Goal: Task Accomplishment & Management: Manage account settings

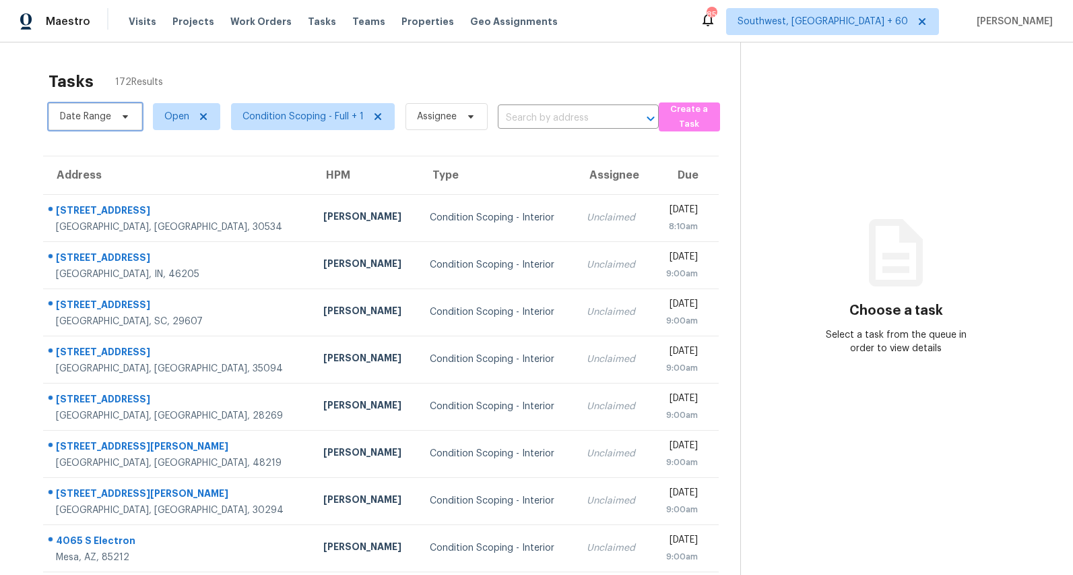
click at [112, 120] on span "Date Range" at bounding box center [96, 116] width 94 height 27
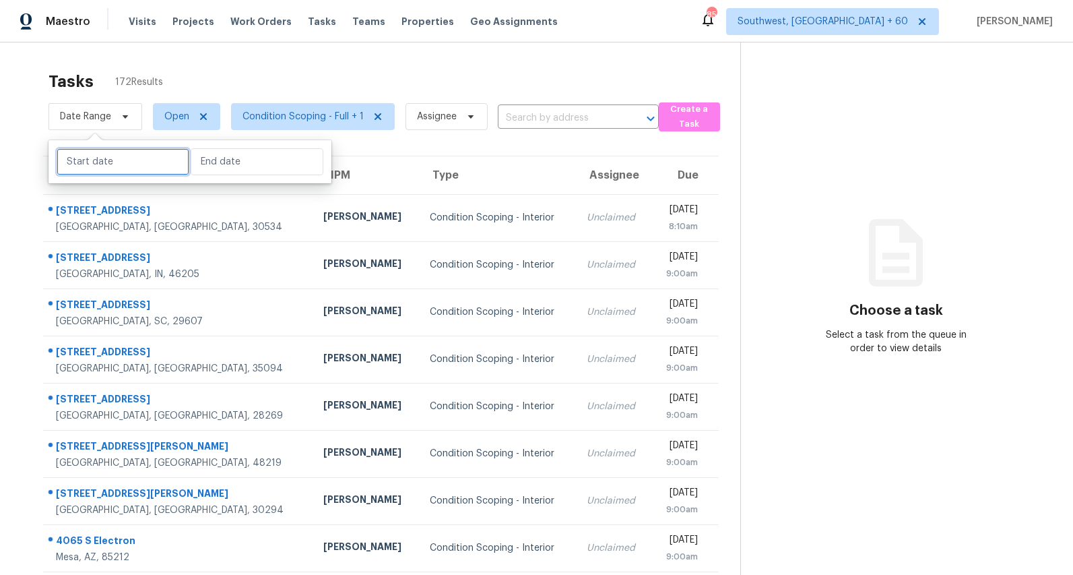
click at [111, 164] on input "text" at bounding box center [123, 161] width 133 height 27
select select "7"
select select "2025"
select select "8"
select select "2025"
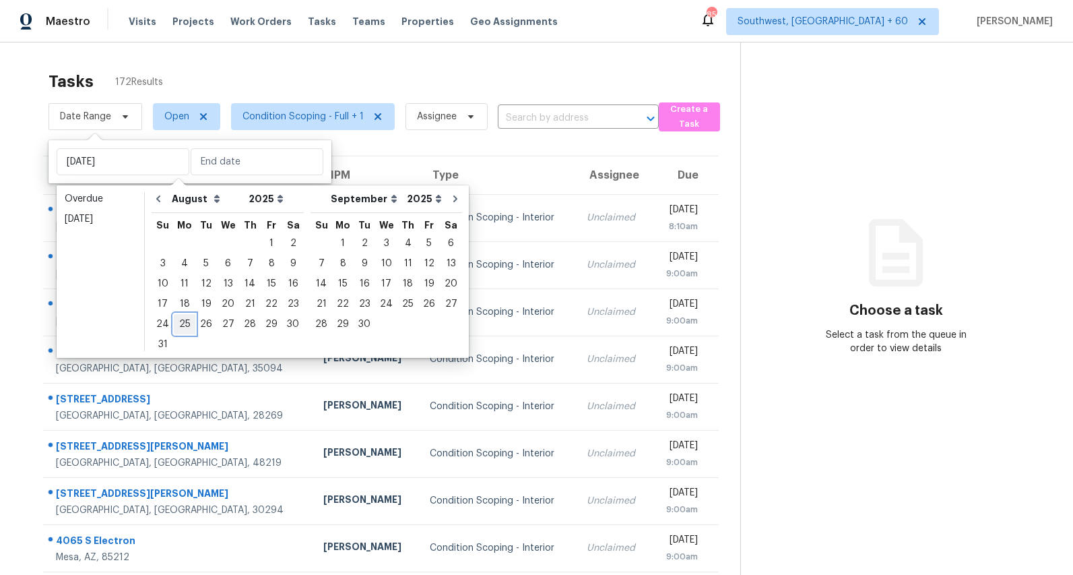
click at [178, 317] on div "25" at bounding box center [185, 324] width 22 height 19
type input "[DATE]"
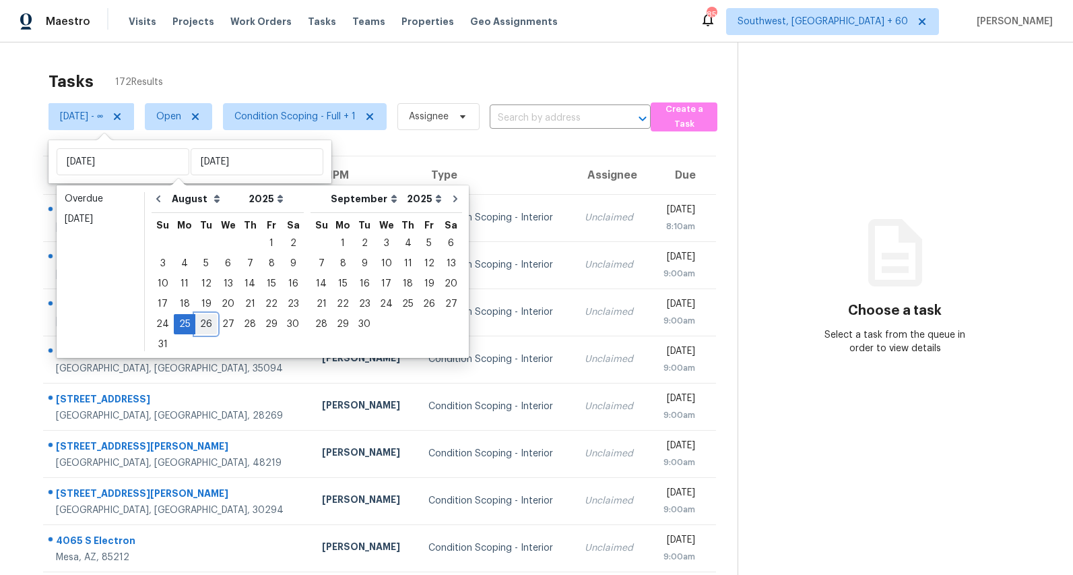
click at [201, 320] on div "26" at bounding box center [206, 324] width 22 height 19
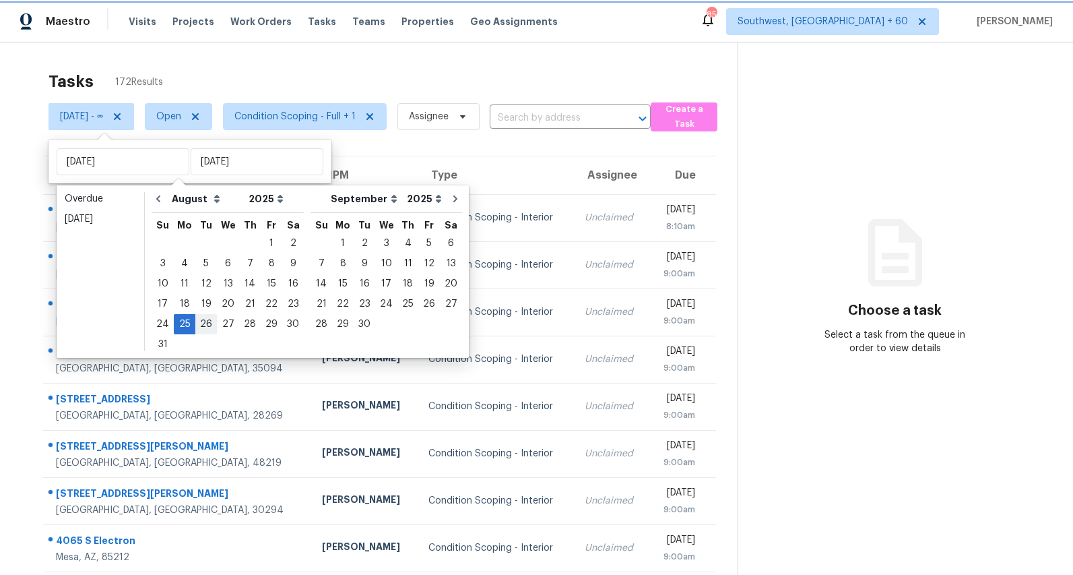
type input "[DATE]"
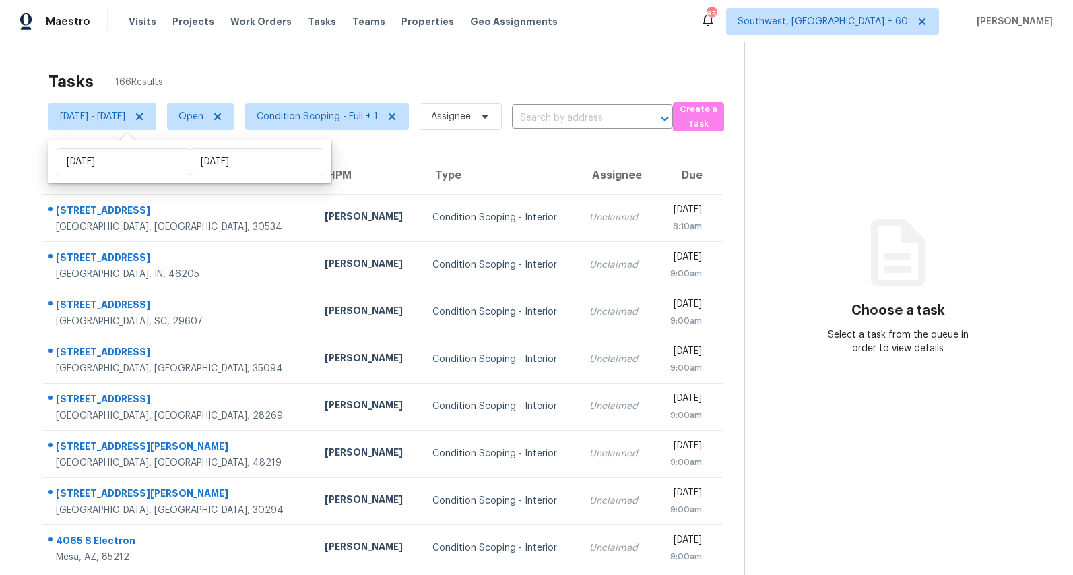
click at [252, 67] on div "Tasks 166 Results" at bounding box center [397, 81] width 696 height 35
click at [127, 123] on span "[DATE] - [DATE]" at bounding box center [103, 116] width 108 height 27
click at [144, 163] on input "Mon, Aug 25" at bounding box center [123, 161] width 133 height 27
select select "7"
select select "2025"
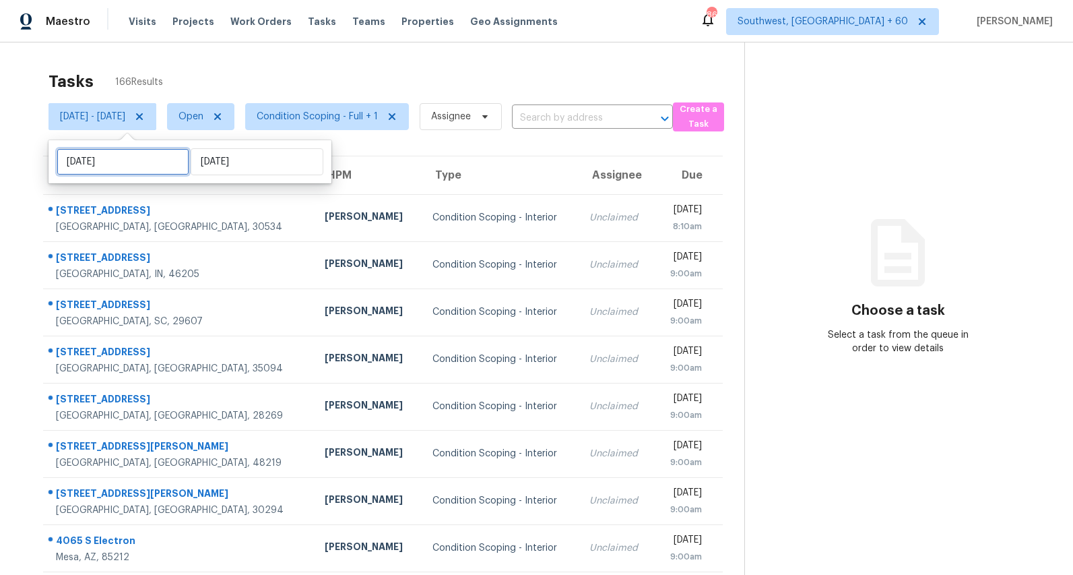
select select "8"
select select "2025"
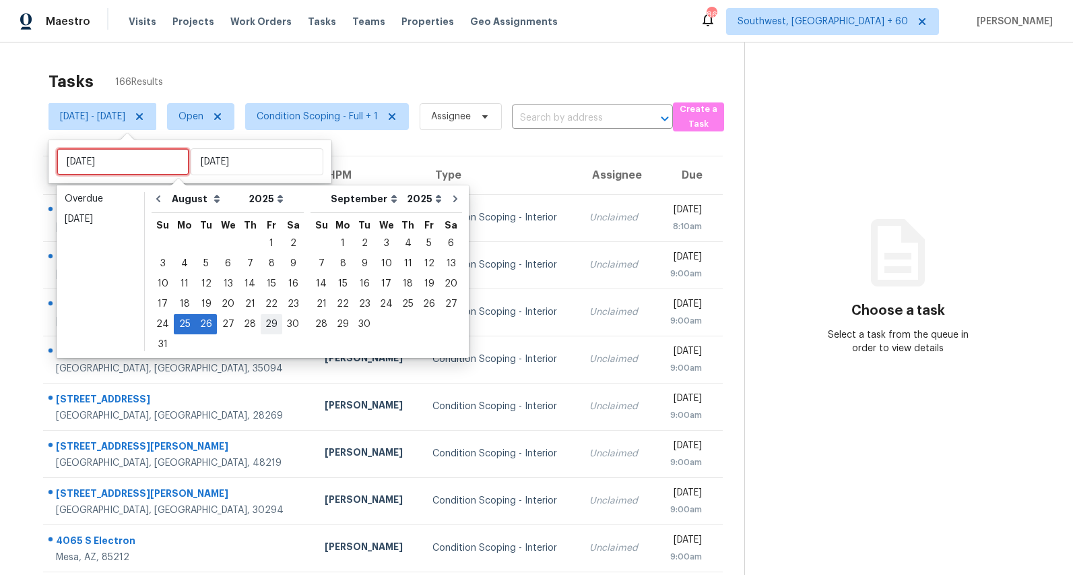
type input "Fri, Aug 29"
click at [223, 326] on div "27" at bounding box center [228, 324] width 22 height 19
type input "Wed, Aug 27"
type input "Tue, Aug 26"
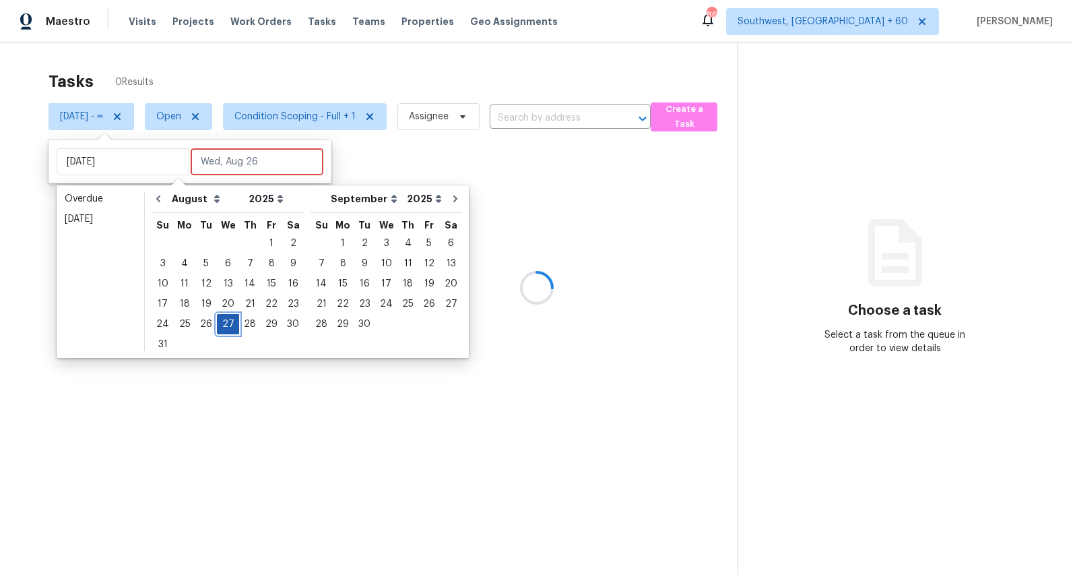
click at [223, 326] on div "27" at bounding box center [228, 324] width 22 height 19
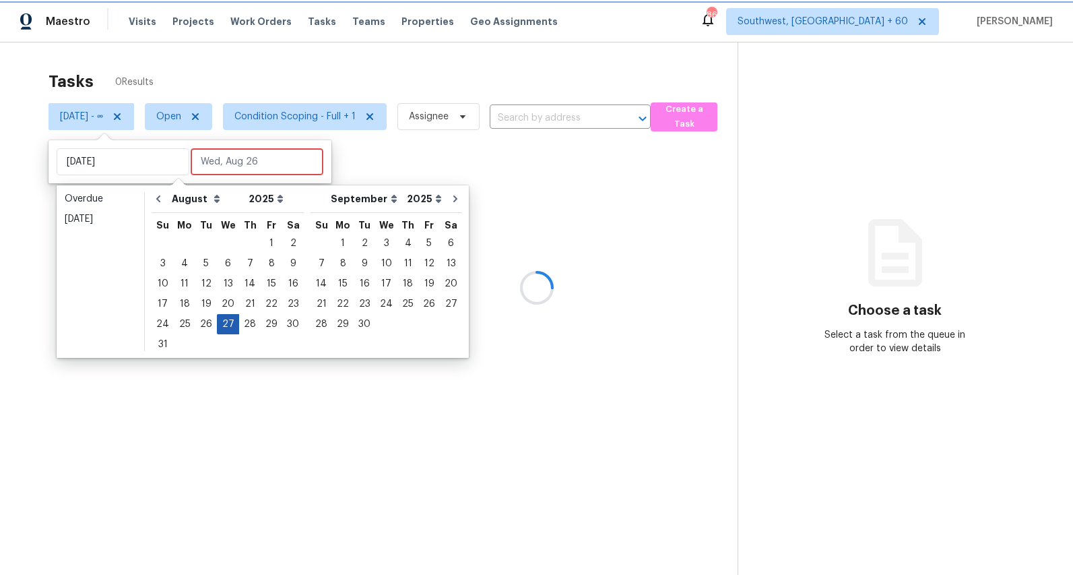
type input "Wed, Aug 27"
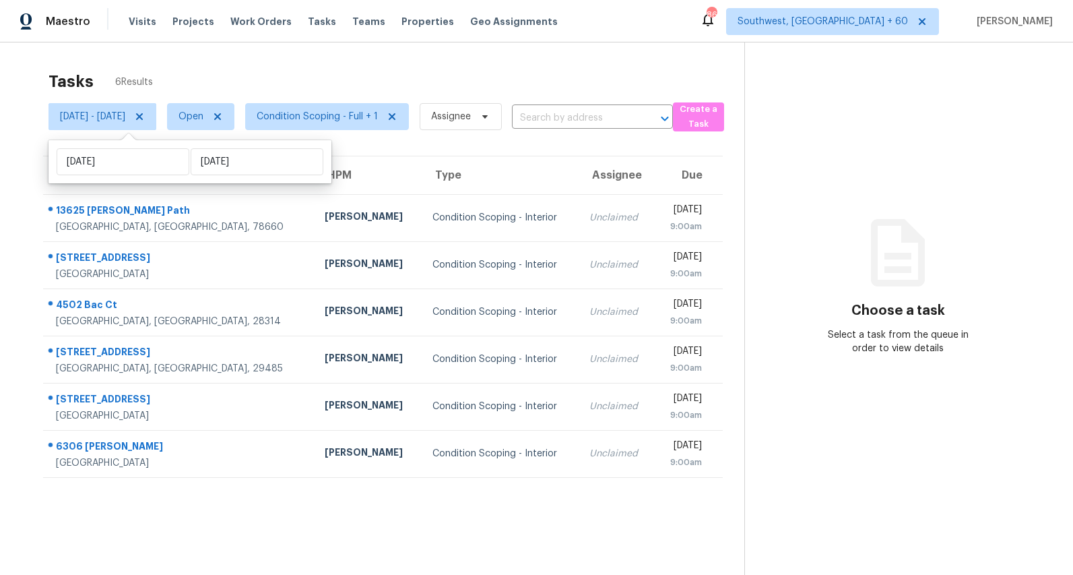
click at [257, 71] on div "Tasks 6 Results" at bounding box center [397, 81] width 696 height 35
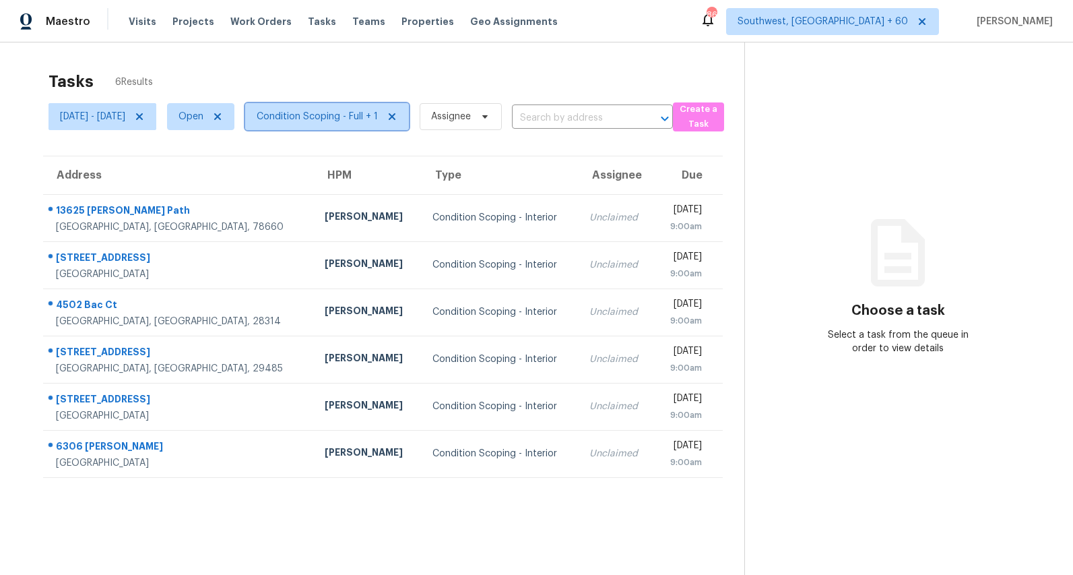
click at [360, 111] on span "Condition Scoping - Full + 1" at bounding box center [317, 116] width 121 height 13
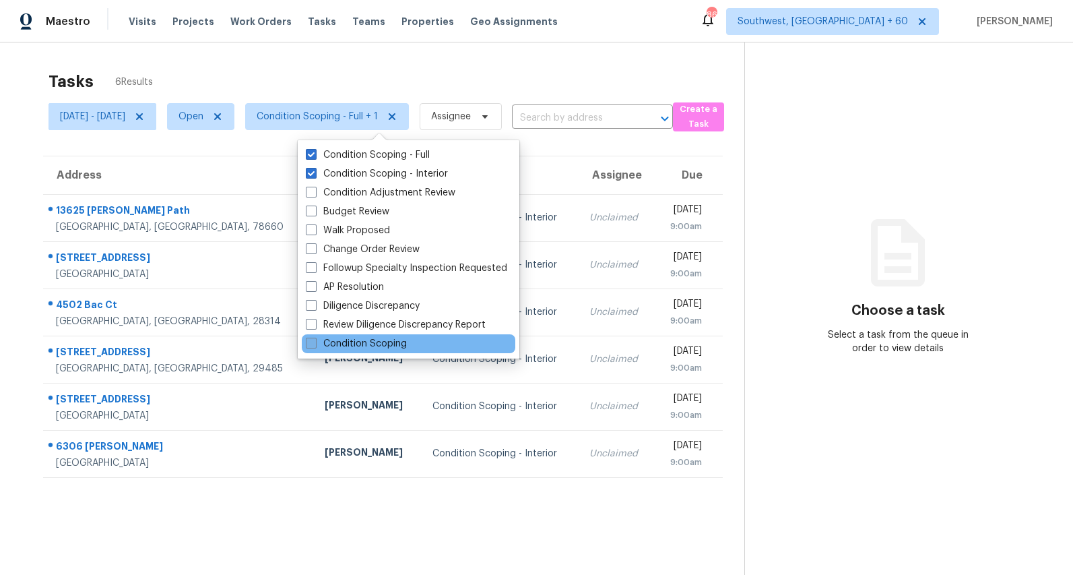
click at [364, 339] on label "Condition Scoping" at bounding box center [356, 343] width 101 height 13
click at [315, 339] on input "Condition Scoping" at bounding box center [310, 341] width 9 height 9
checkbox input "true"
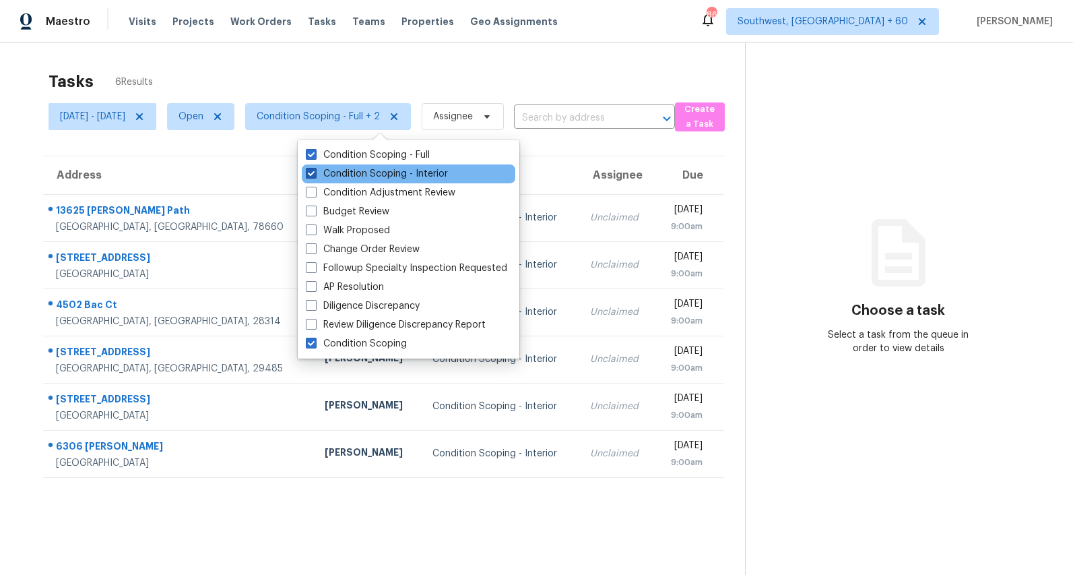
click at [351, 175] on label "Condition Scoping - Interior" at bounding box center [377, 173] width 142 height 13
click at [315, 175] on input "Condition Scoping - Interior" at bounding box center [310, 171] width 9 height 9
checkbox input "false"
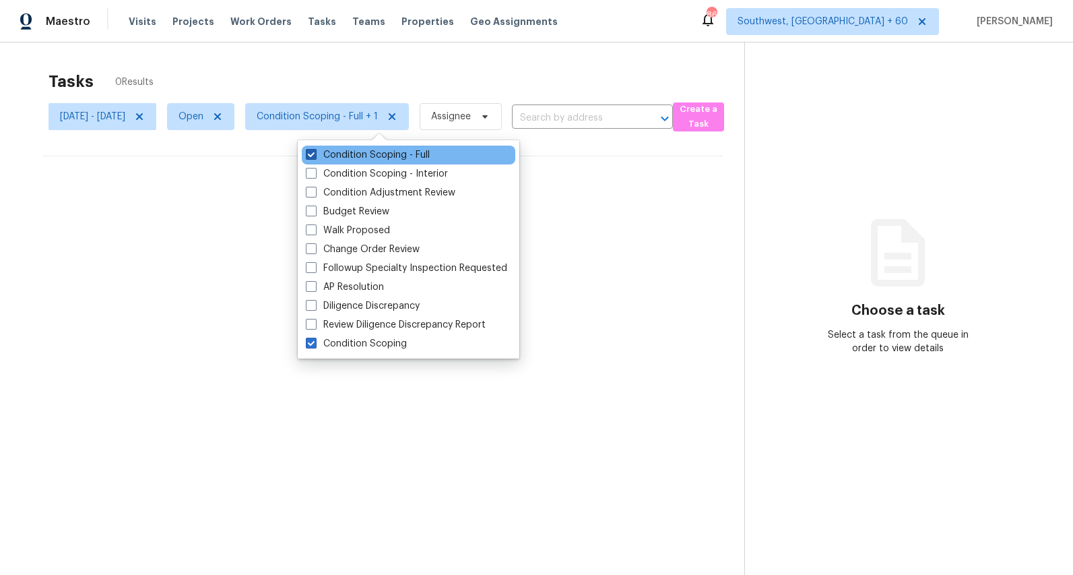
click at [340, 157] on label "Condition Scoping - Full" at bounding box center [368, 154] width 124 height 13
click at [315, 157] on input "Condition Scoping - Full" at bounding box center [310, 152] width 9 height 9
checkbox input "false"
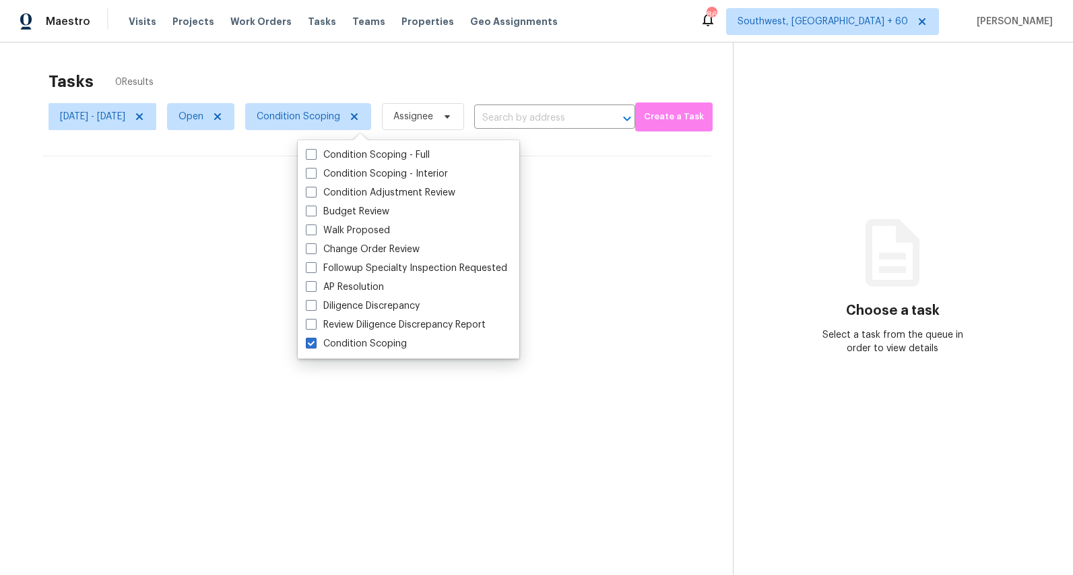
click at [240, 75] on div "Tasks 0 Results" at bounding box center [391, 81] width 685 height 35
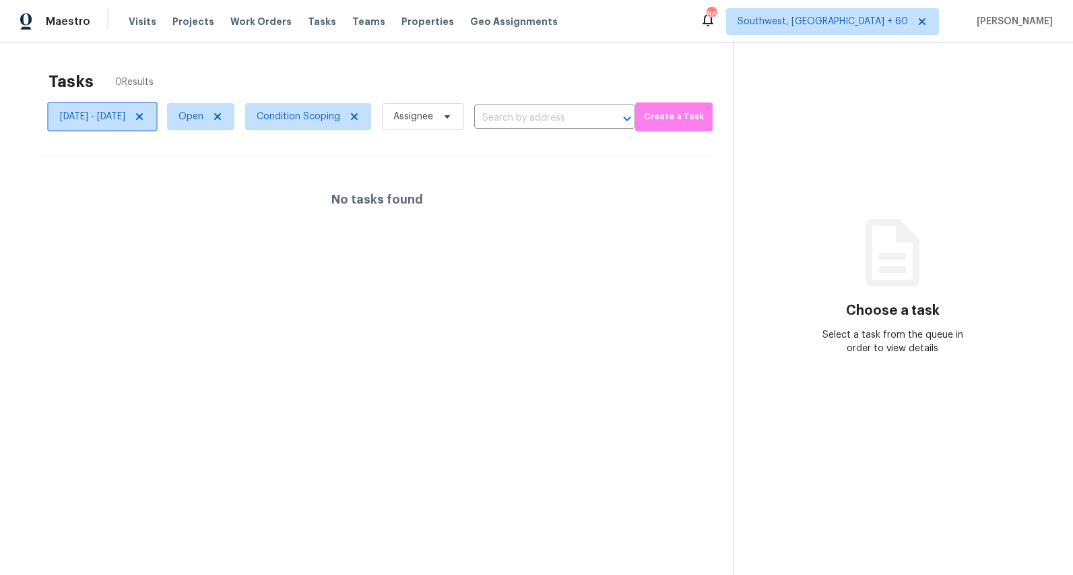
click at [145, 117] on icon at bounding box center [139, 116] width 11 height 11
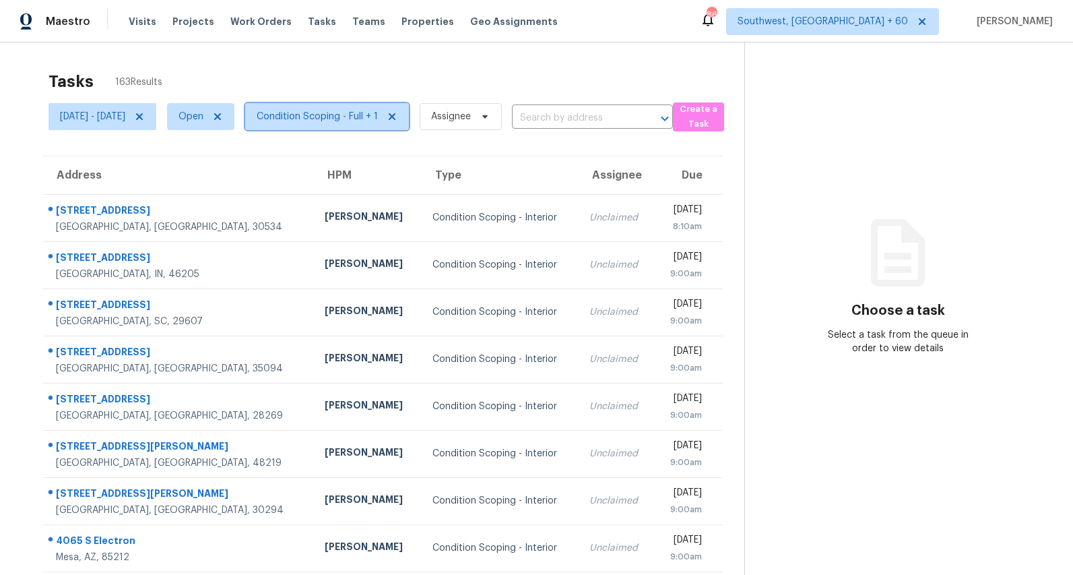
click at [358, 119] on span "Condition Scoping - Full + 1" at bounding box center [317, 116] width 121 height 13
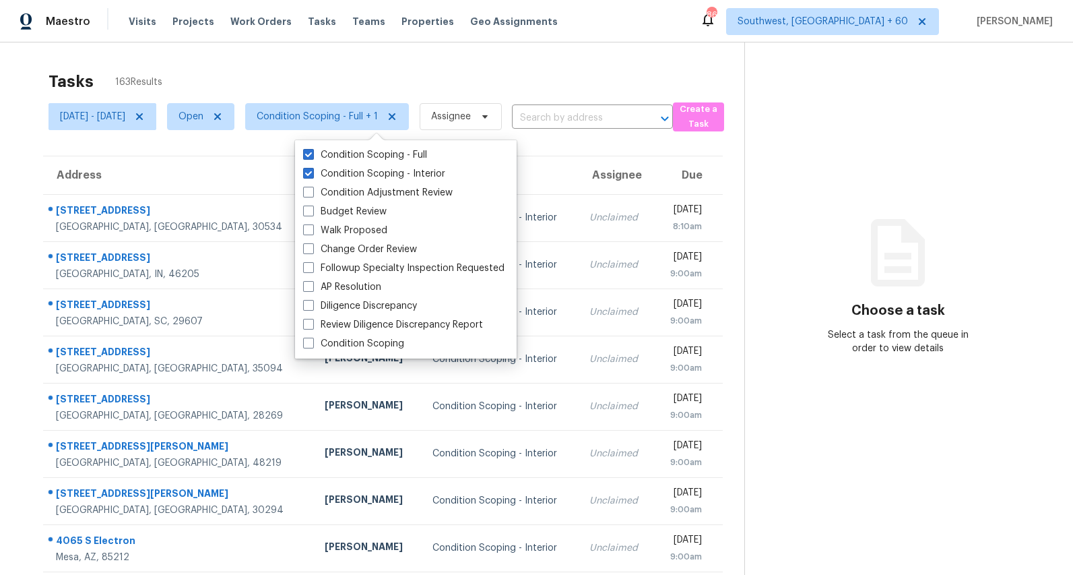
click at [385, 69] on div "Tasks 163 Results" at bounding box center [397, 81] width 696 height 35
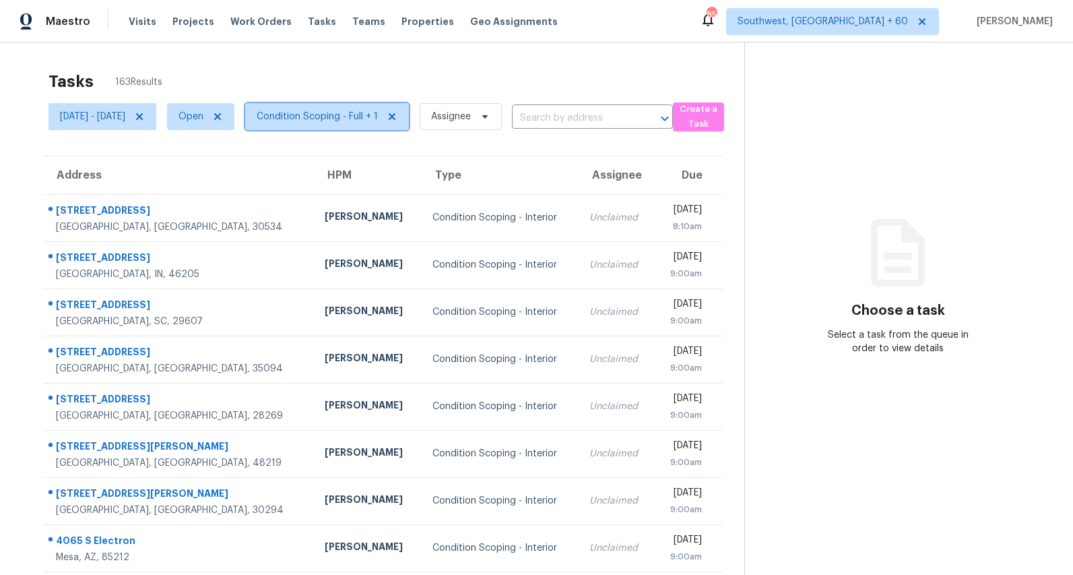
click at [344, 114] on span "Condition Scoping - Full + 1" at bounding box center [317, 116] width 121 height 13
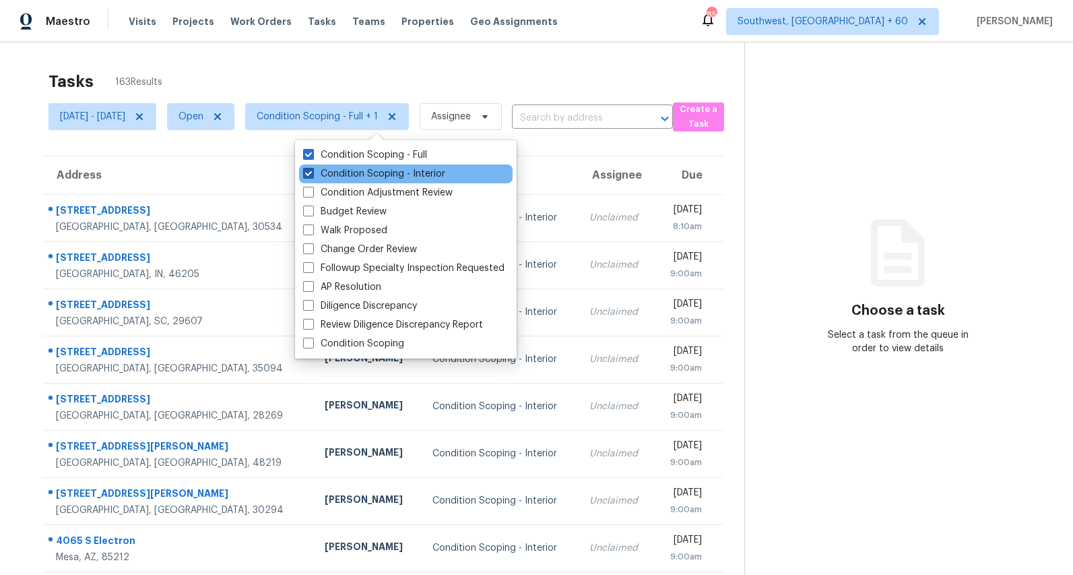
click at [344, 173] on label "Condition Scoping - Interior" at bounding box center [374, 173] width 142 height 13
click at [312, 173] on input "Condition Scoping - Interior" at bounding box center [307, 171] width 9 height 9
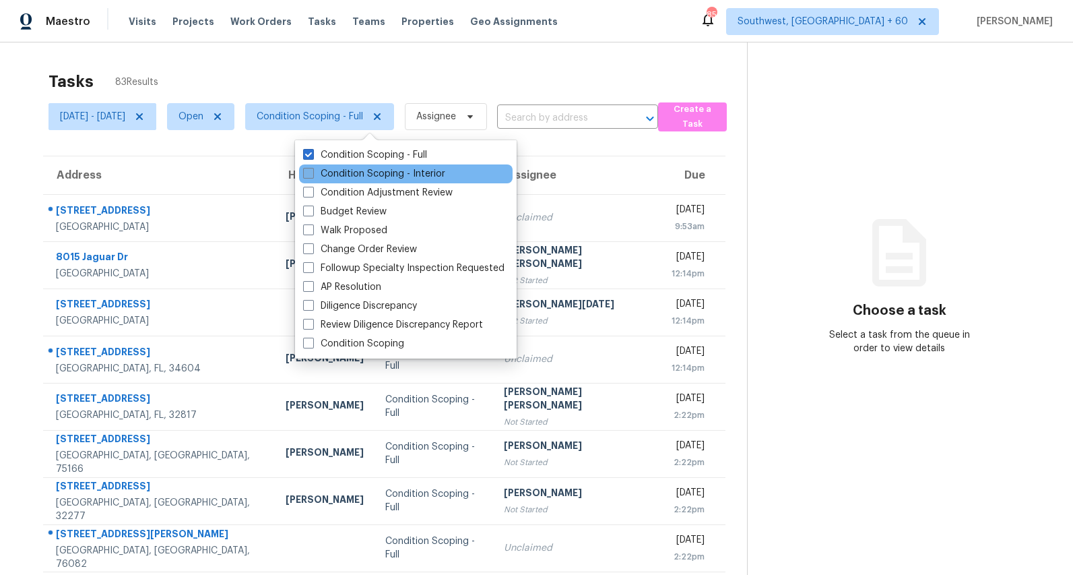
click at [343, 177] on label "Condition Scoping - Interior" at bounding box center [374, 173] width 142 height 13
click at [312, 176] on input "Condition Scoping - Interior" at bounding box center [307, 171] width 9 height 9
checkbox input "true"
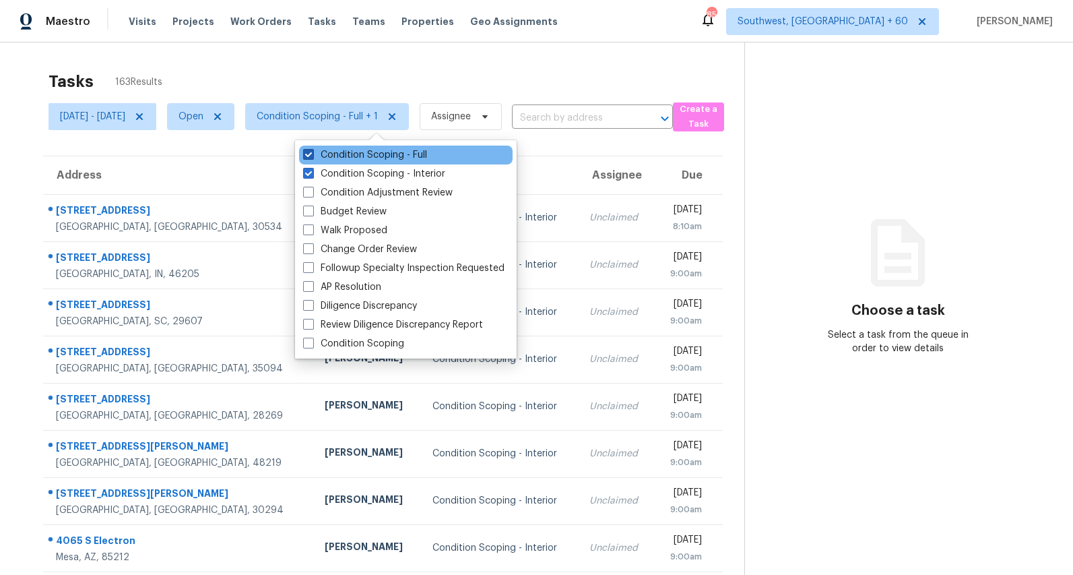
click at [343, 159] on label "Condition Scoping - Full" at bounding box center [365, 154] width 124 height 13
click at [312, 157] on input "Condition Scoping - Full" at bounding box center [307, 152] width 9 height 9
click at [358, 159] on label "Condition Scoping - Full" at bounding box center [365, 154] width 124 height 13
click at [312, 157] on input "Condition Scoping - Full" at bounding box center [307, 152] width 9 height 9
checkbox input "true"
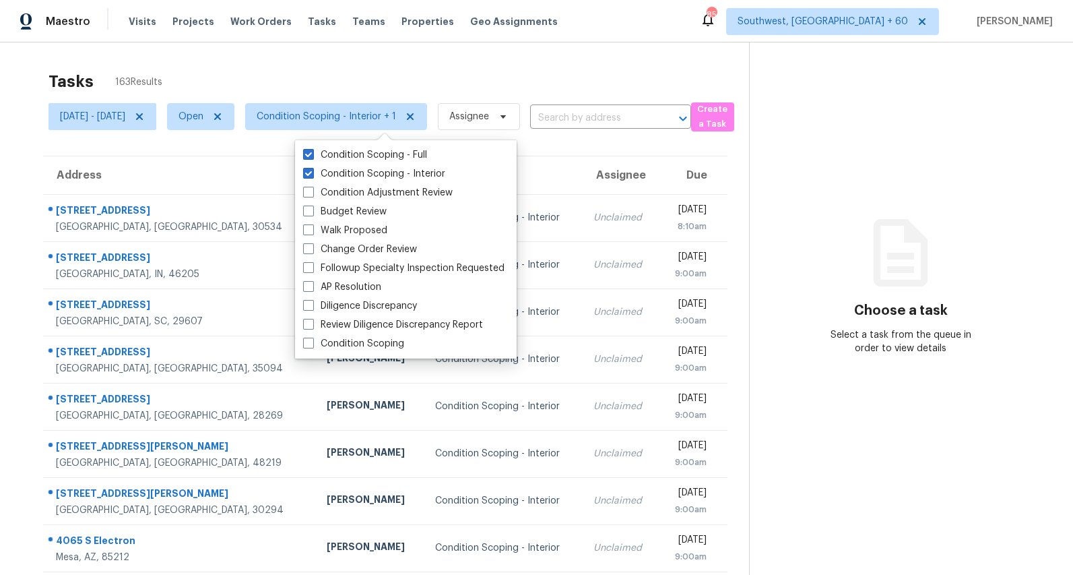
click at [406, 53] on div "Tasks 163 Results Mon, Aug 25 - Tue, Aug 26 Open Condition Scoping - Interior +…" at bounding box center [536, 372] width 1073 height 660
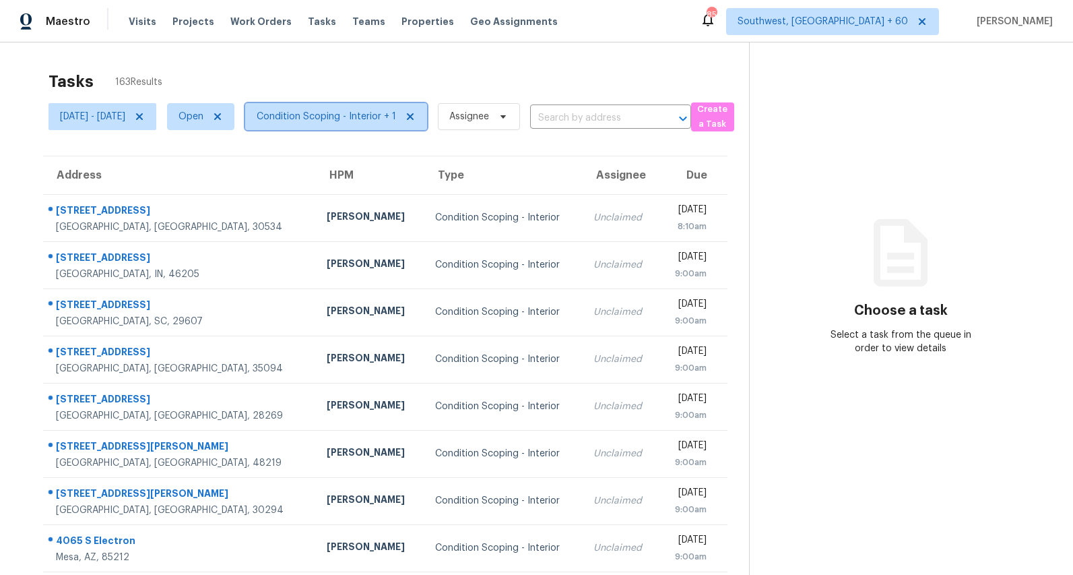
click at [389, 114] on span "Condition Scoping - Interior + 1" at bounding box center [326, 116] width 139 height 13
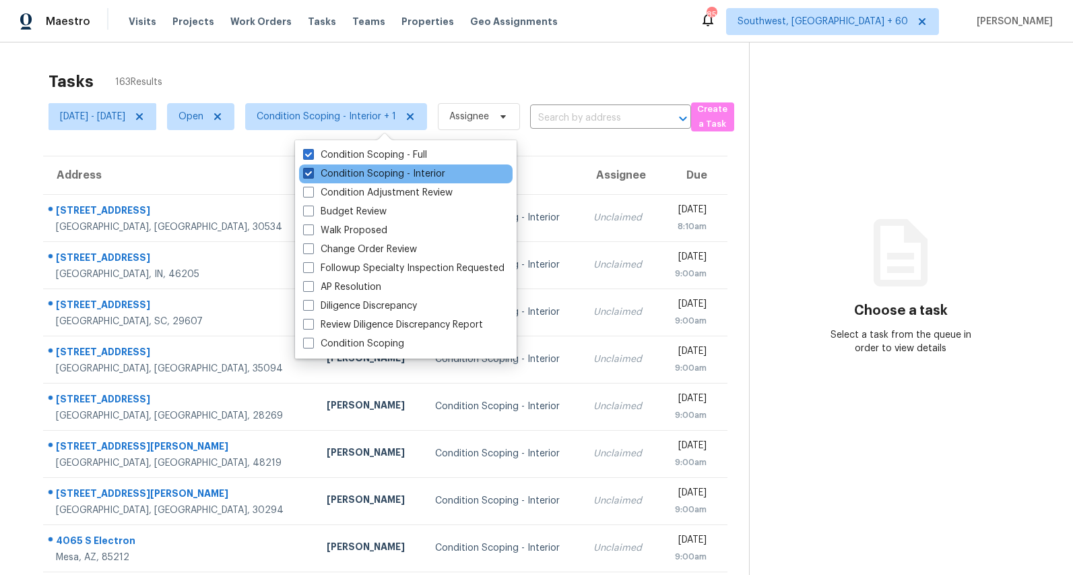
click at [384, 172] on label "Condition Scoping - Interior" at bounding box center [374, 173] width 142 height 13
click at [312, 172] on input "Condition Scoping - Interior" at bounding box center [307, 171] width 9 height 9
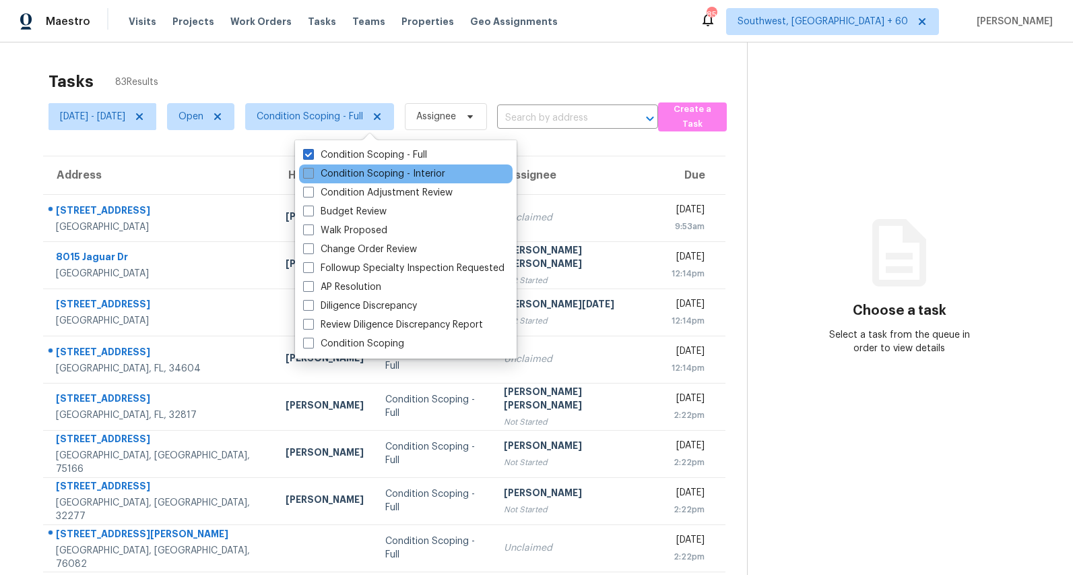
click at [384, 172] on label "Condition Scoping - Interior" at bounding box center [374, 173] width 142 height 13
click at [312, 172] on input "Condition Scoping - Interior" at bounding box center [307, 171] width 9 height 9
checkbox input "true"
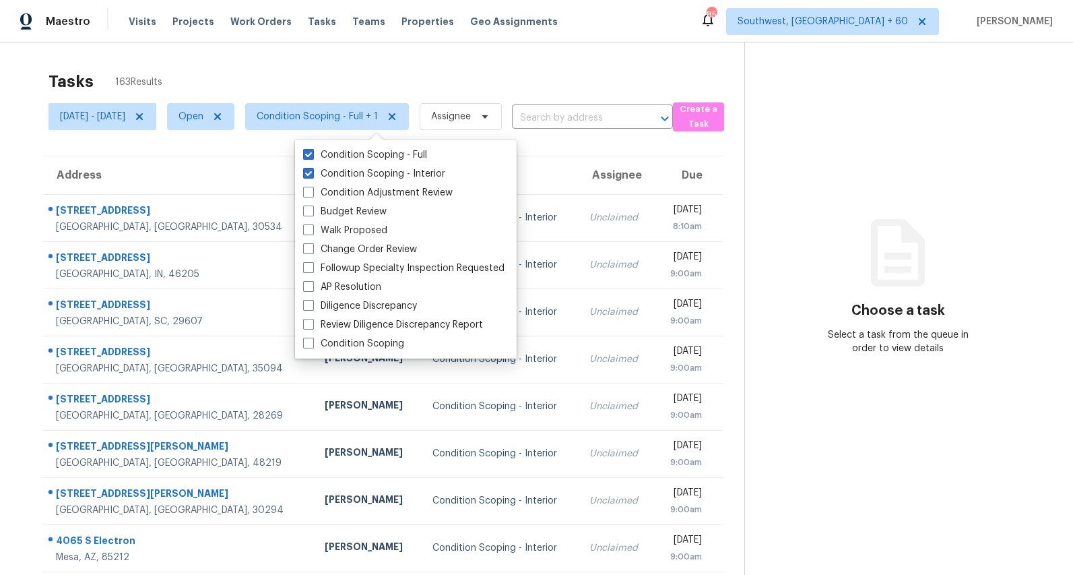
click at [339, 64] on div "Tasks 163 Results" at bounding box center [397, 81] width 696 height 35
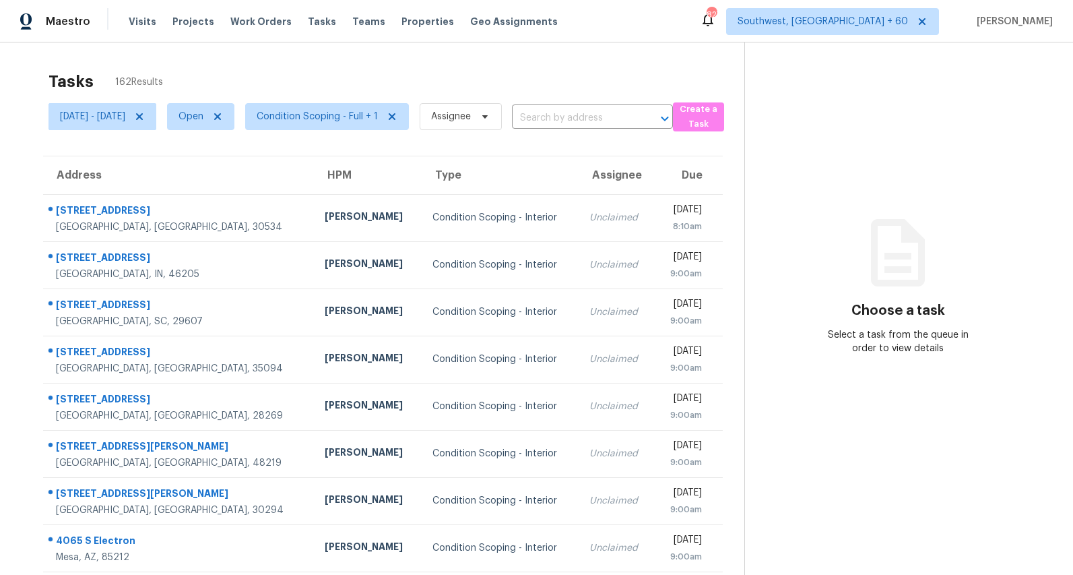
click at [193, 75] on div "Tasks 162 Results" at bounding box center [397, 81] width 696 height 35
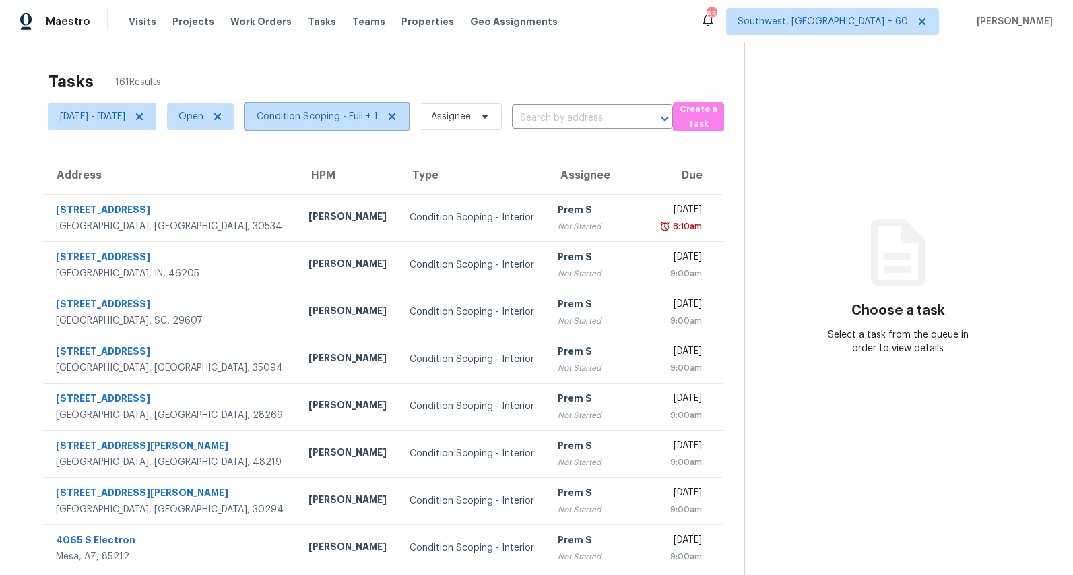
click at [377, 113] on span "Condition Scoping - Full + 1" at bounding box center [317, 116] width 121 height 13
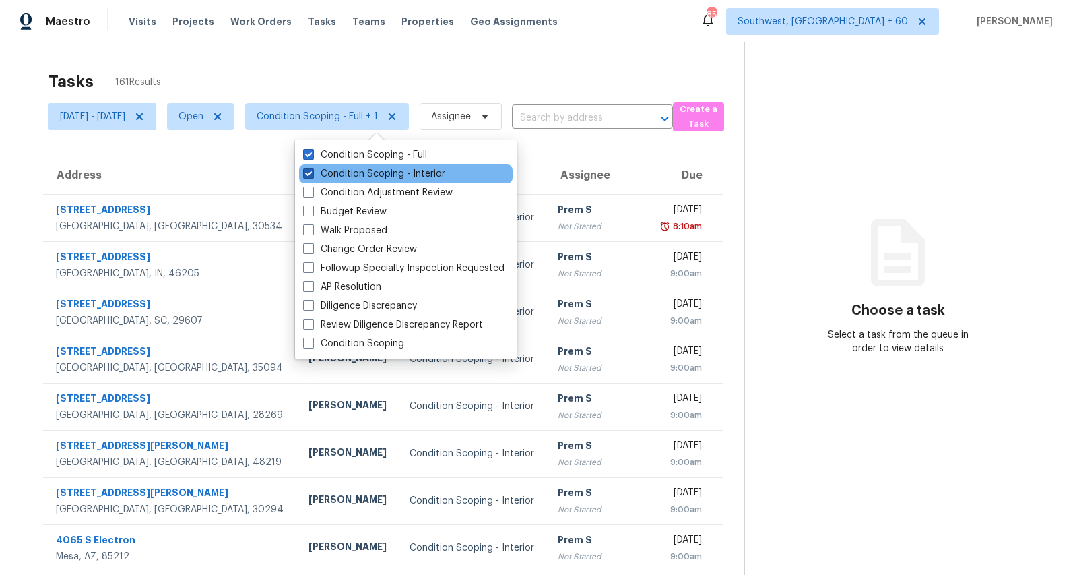
click at [352, 177] on label "Condition Scoping - Interior" at bounding box center [374, 173] width 142 height 13
click at [312, 176] on input "Condition Scoping - Interior" at bounding box center [307, 171] width 9 height 9
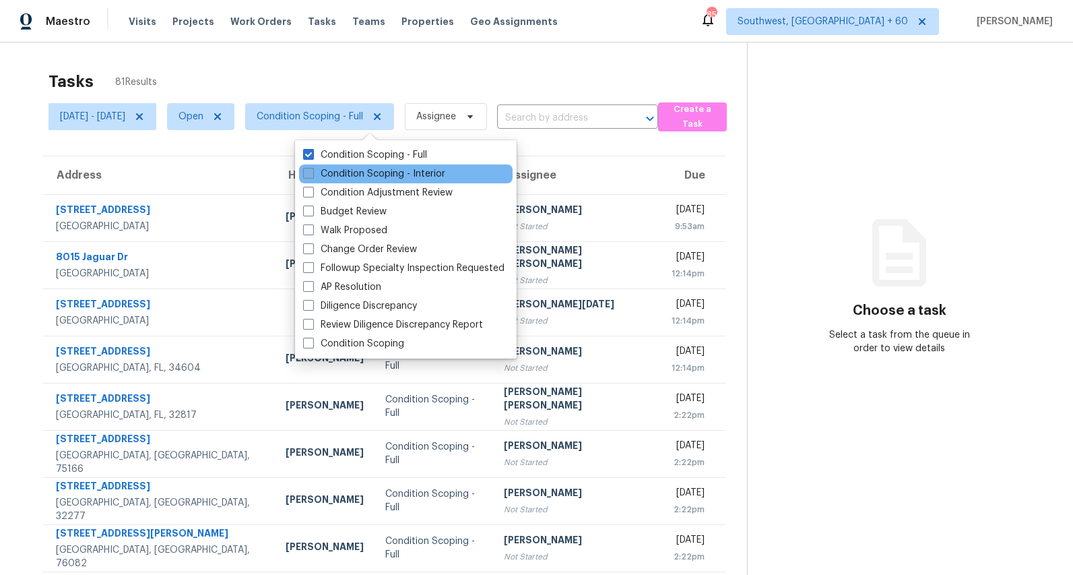
click at [346, 174] on label "Condition Scoping - Interior" at bounding box center [374, 173] width 142 height 13
click at [312, 174] on input "Condition Scoping - Interior" at bounding box center [307, 171] width 9 height 9
checkbox input "true"
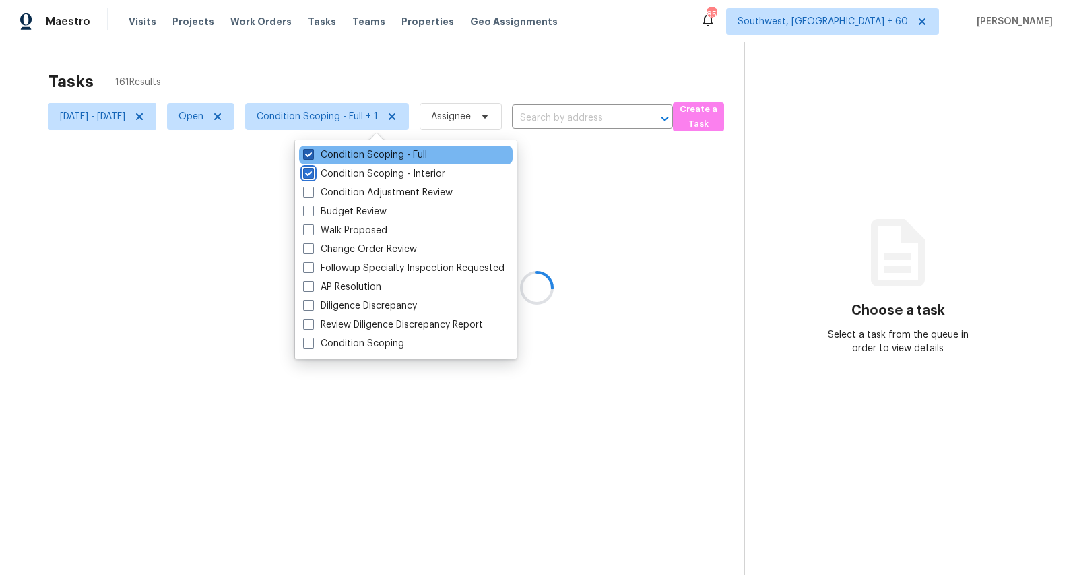
click at [340, 150] on label "Condition Scoping - Full" at bounding box center [365, 154] width 124 height 13
click at [312, 150] on input "Condition Scoping - Full" at bounding box center [307, 152] width 9 height 9
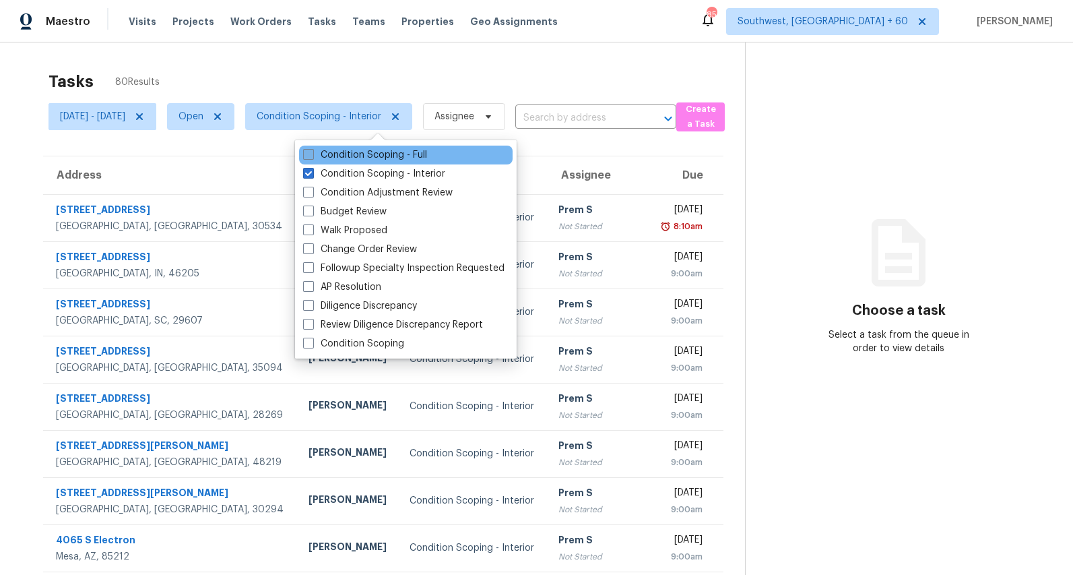
click at [340, 150] on label "Condition Scoping - Full" at bounding box center [365, 154] width 124 height 13
click at [312, 150] on input "Condition Scoping - Full" at bounding box center [307, 152] width 9 height 9
checkbox input "true"
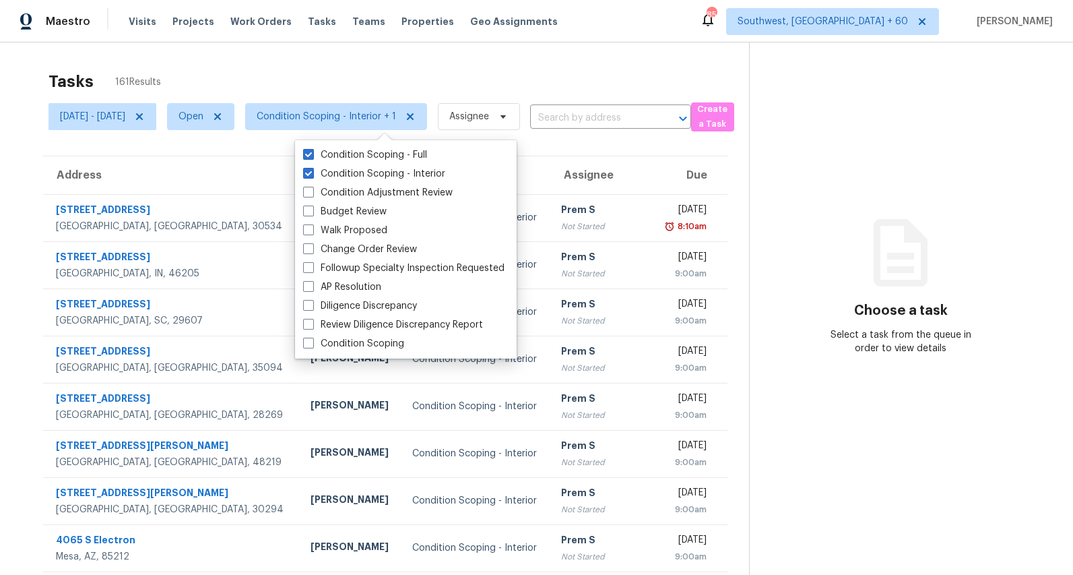
click at [292, 69] on div "Tasks 161 Results" at bounding box center [399, 81] width 701 height 35
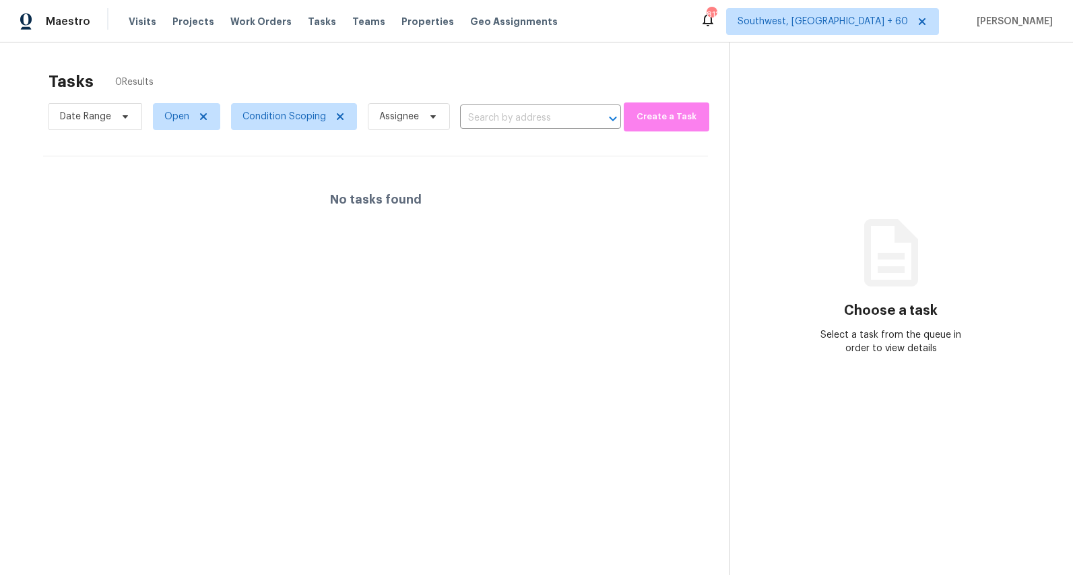
click at [208, 51] on div "Tasks 0 Results Date Range Open Condition Scoping Assignee ​ Create a Task No t…" at bounding box center [536, 329] width 1073 height 575
click at [893, 21] on span "Southwest, [GEOGRAPHIC_DATA] + 60" at bounding box center [823, 21] width 170 height 13
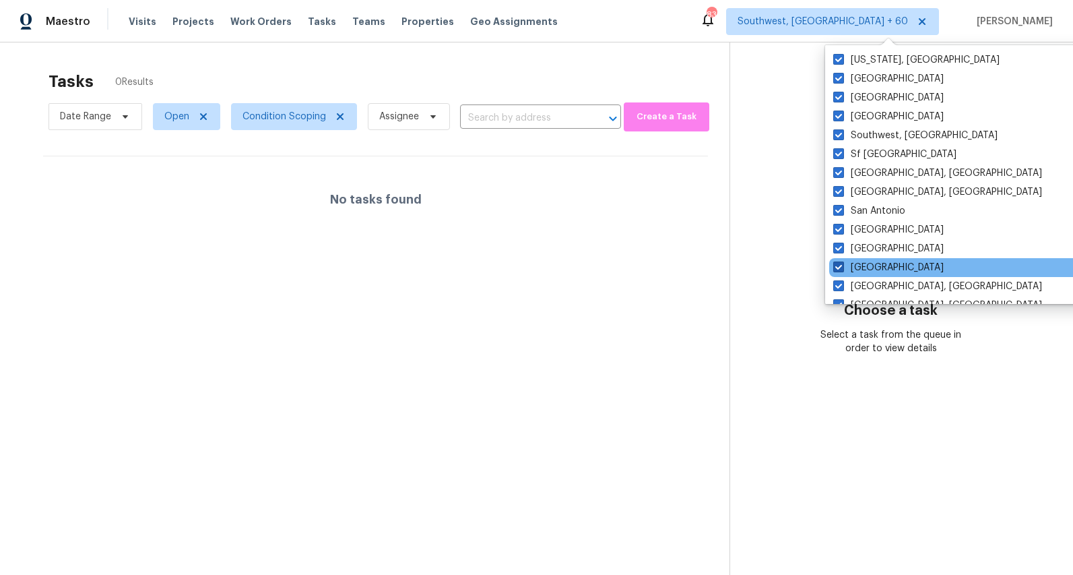
scroll to position [903, 0]
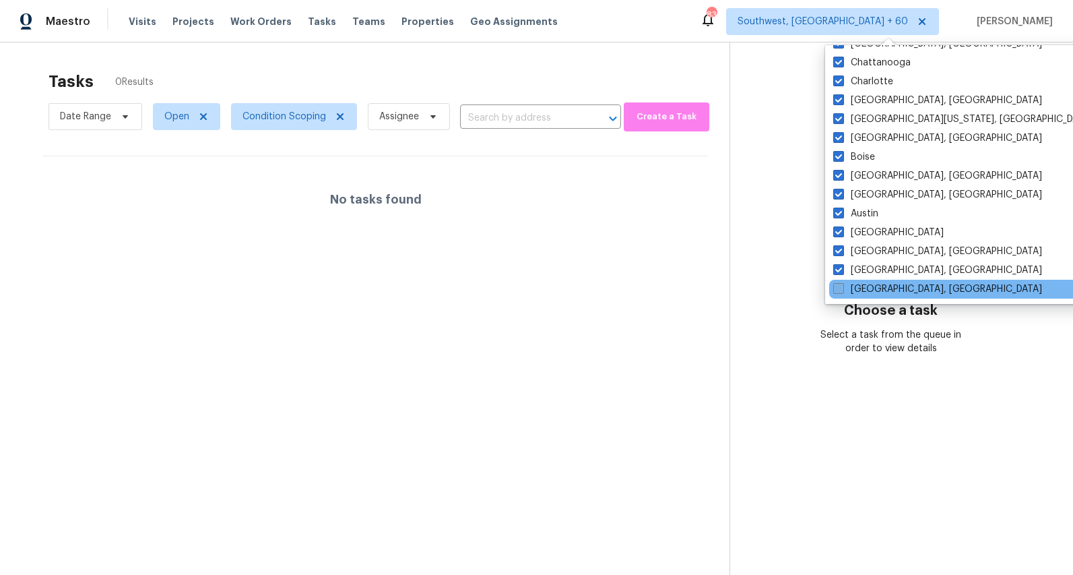
click at [860, 284] on label "Savannah, GA" at bounding box center [937, 288] width 209 height 13
click at [842, 284] on input "Savannah, GA" at bounding box center [837, 286] width 9 height 9
checkbox input "true"
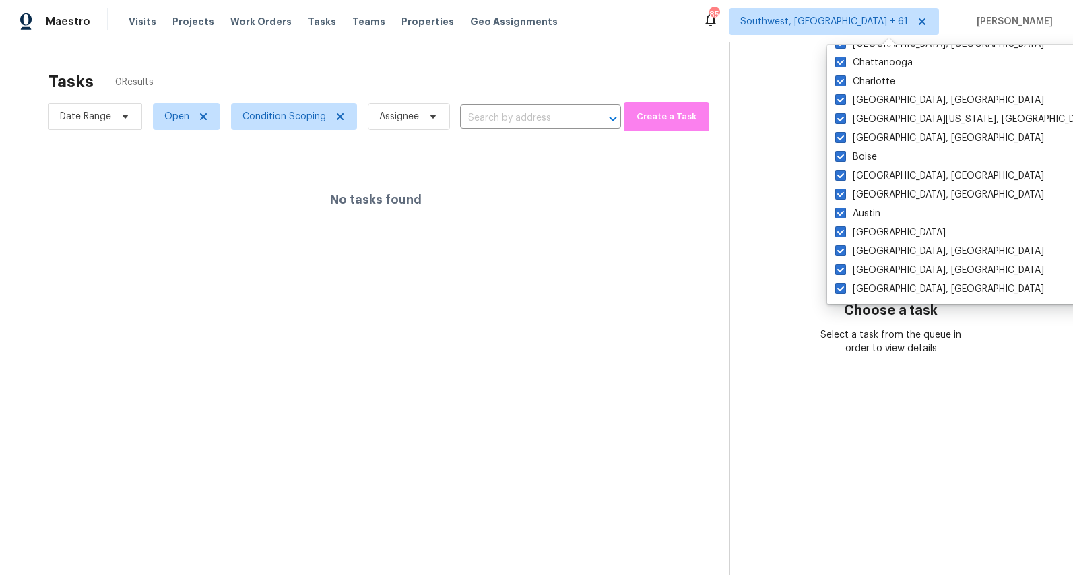
click at [300, 66] on div "Tasks 0 Results" at bounding box center [389, 81] width 681 height 35
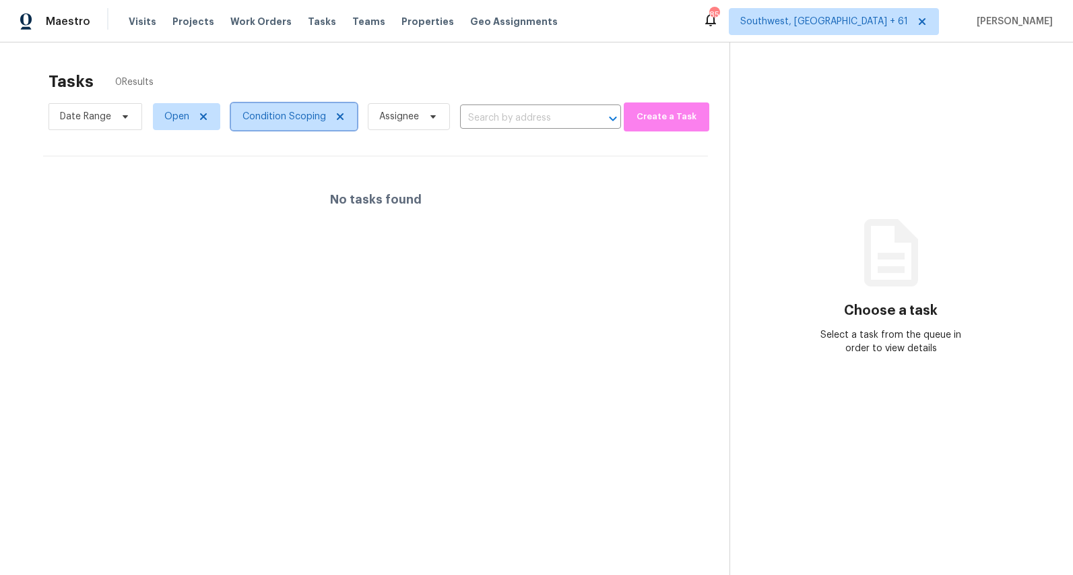
click at [310, 119] on span "Condition Scoping" at bounding box center [285, 116] width 84 height 13
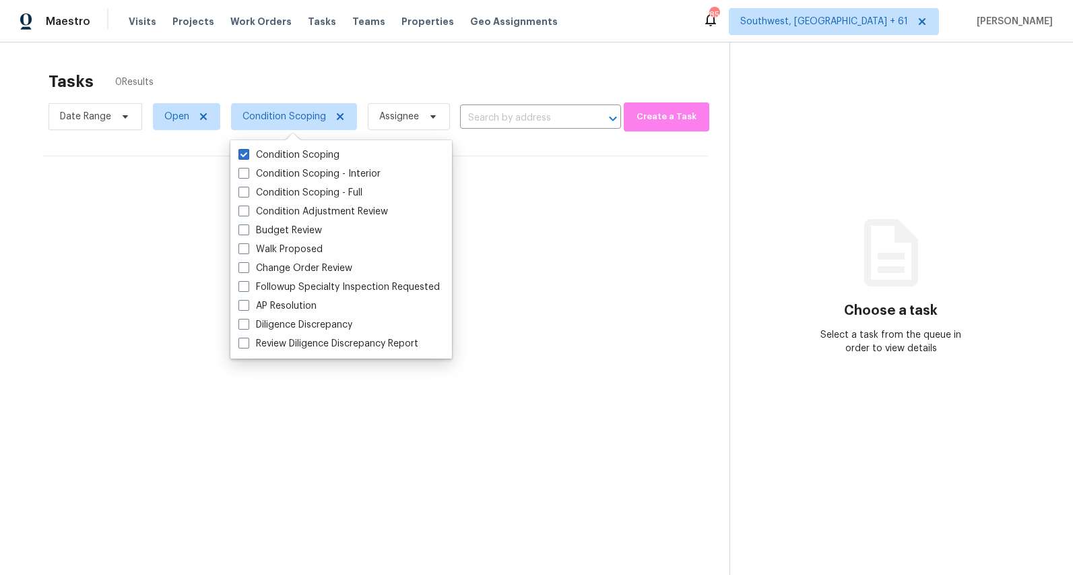
click at [418, 69] on div "Tasks 0 Results" at bounding box center [389, 81] width 681 height 35
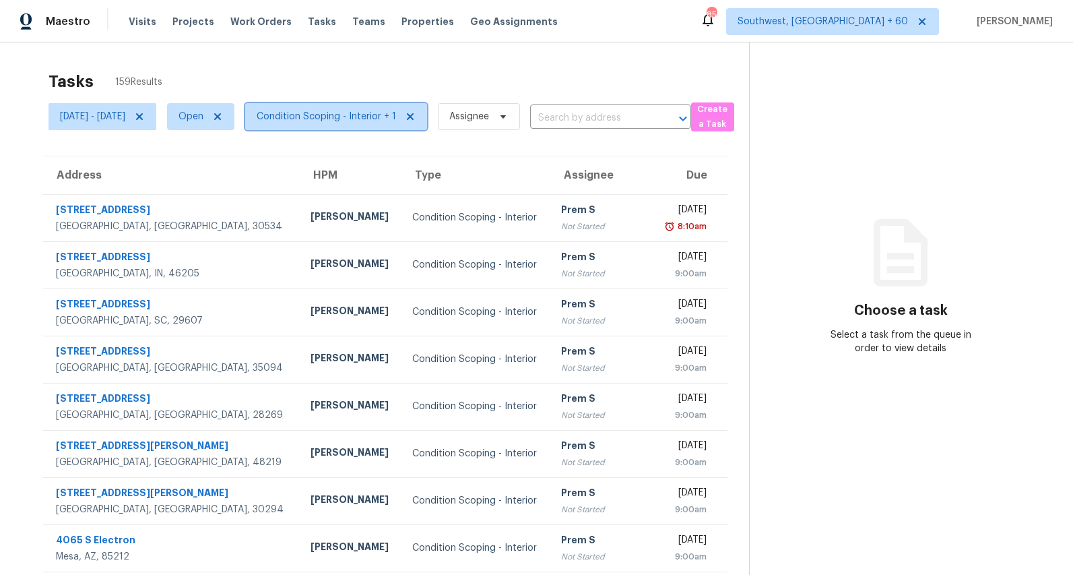
click at [376, 115] on span "Condition Scoping - Interior + 1" at bounding box center [326, 116] width 139 height 13
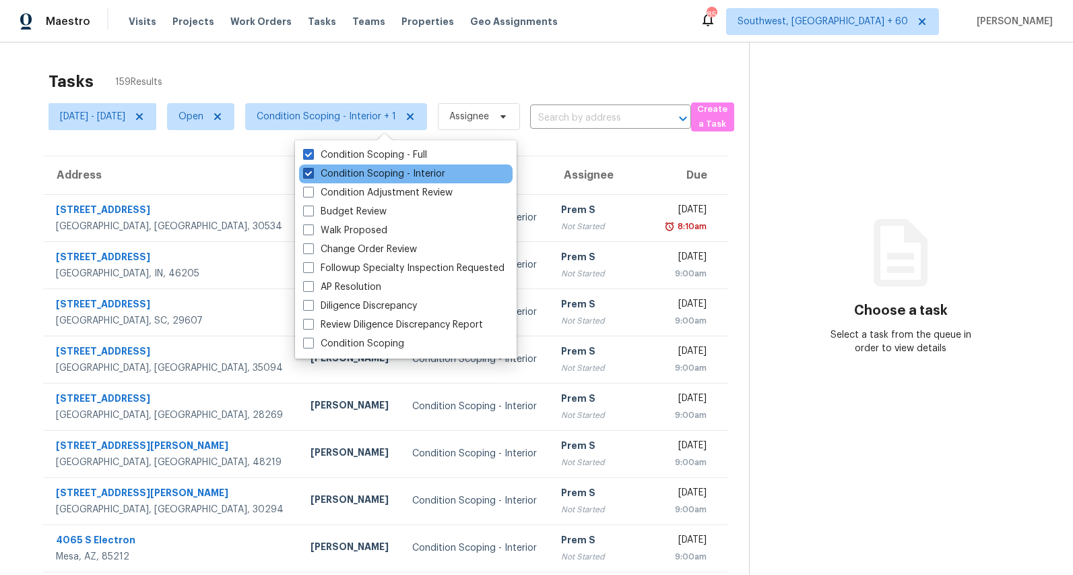
click at [358, 171] on label "Condition Scoping - Interior" at bounding box center [374, 173] width 142 height 13
click at [312, 171] on input "Condition Scoping - Interior" at bounding box center [307, 171] width 9 height 9
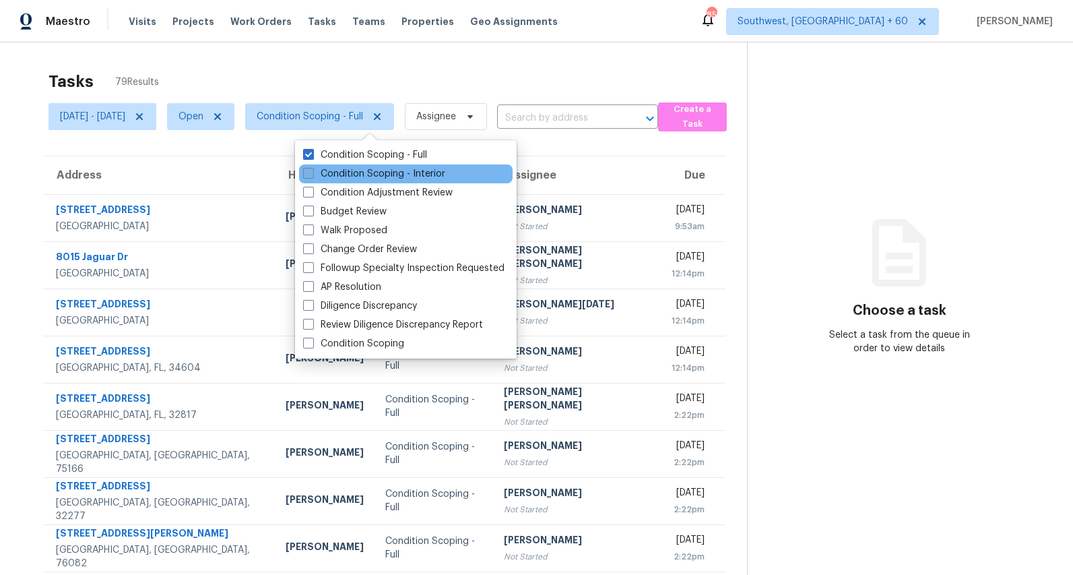
click at [358, 171] on label "Condition Scoping - Interior" at bounding box center [374, 173] width 142 height 13
click at [312, 171] on input "Condition Scoping - Interior" at bounding box center [307, 171] width 9 height 9
checkbox input "true"
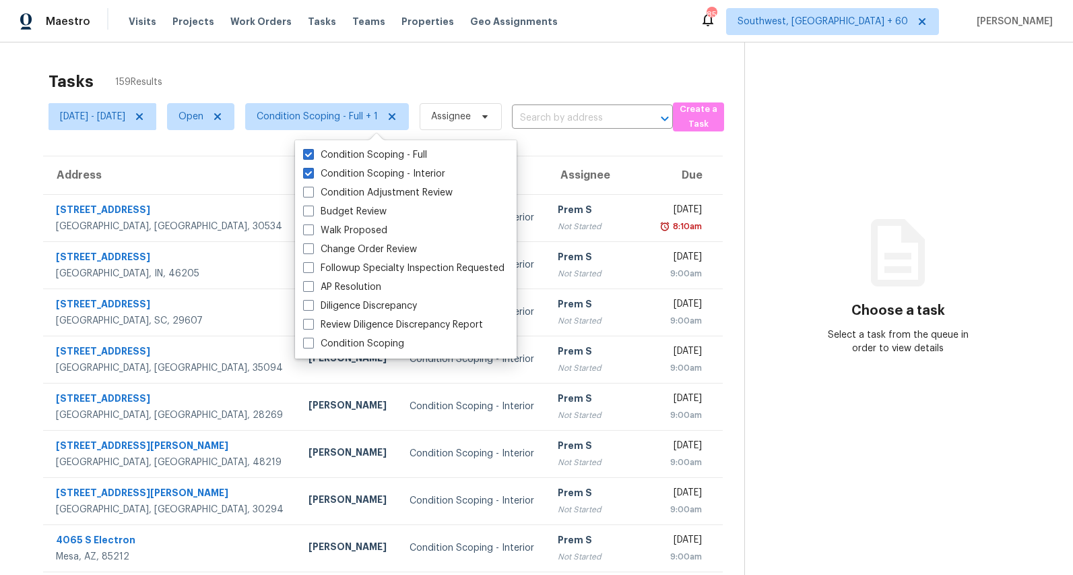
click at [289, 82] on div "Tasks 159 Results" at bounding box center [397, 81] width 696 height 35
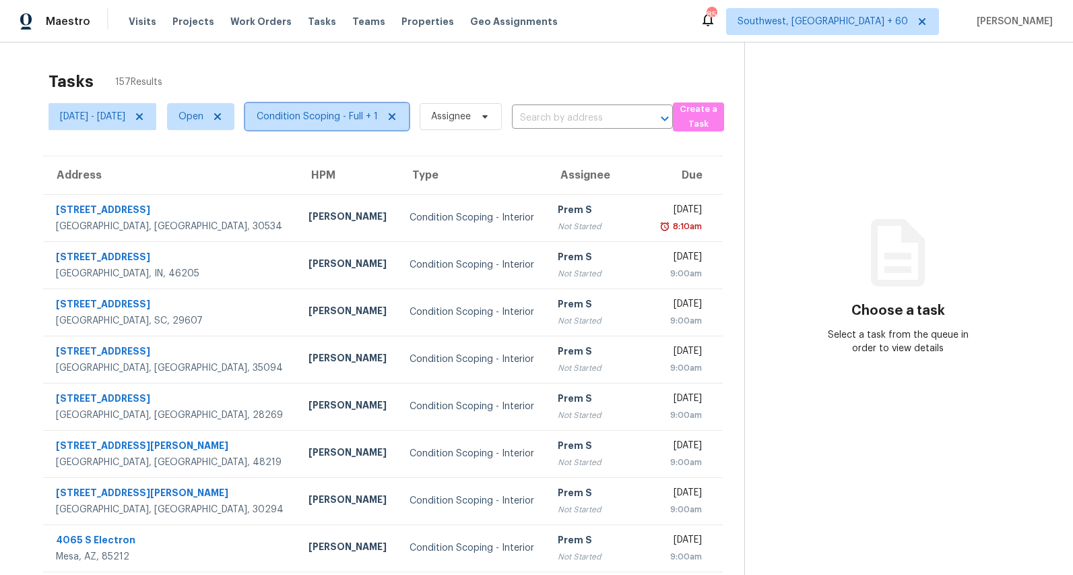
click at [367, 123] on span "Condition Scoping - Full + 1" at bounding box center [317, 116] width 121 height 13
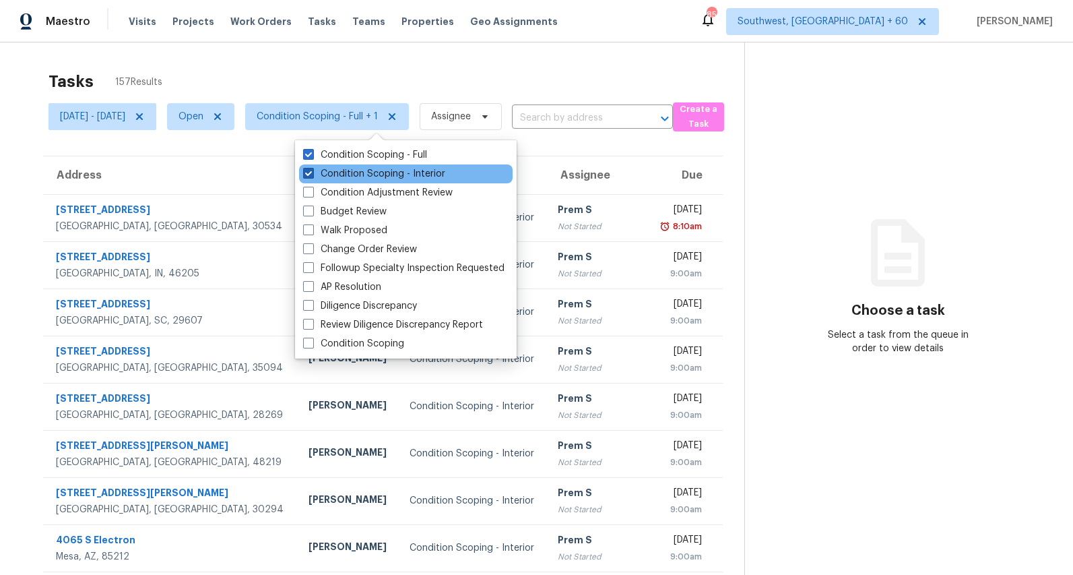
click at [344, 172] on label "Condition Scoping - Interior" at bounding box center [374, 173] width 142 height 13
click at [312, 172] on input "Condition Scoping - Interior" at bounding box center [307, 171] width 9 height 9
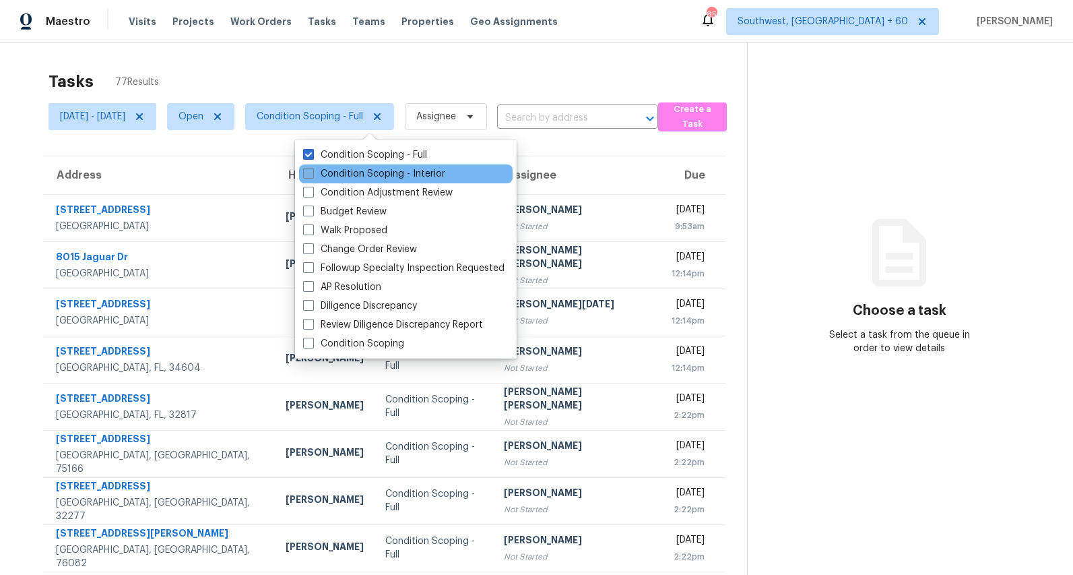
click at [344, 172] on label "Condition Scoping - Interior" at bounding box center [374, 173] width 142 height 13
click at [312, 172] on input "Condition Scoping - Interior" at bounding box center [307, 171] width 9 height 9
checkbox input "true"
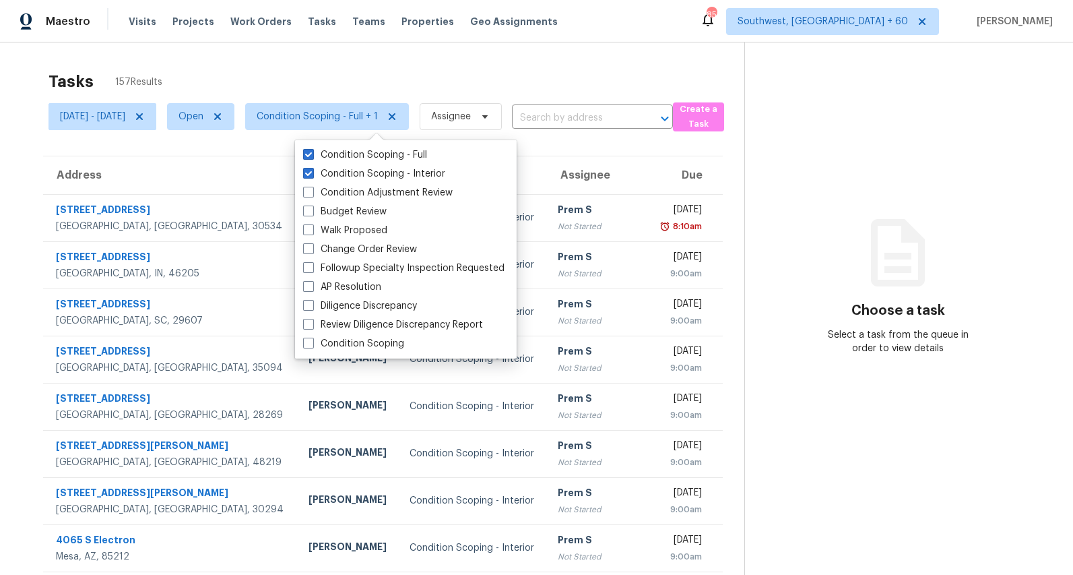
click at [294, 82] on div "Tasks 157 Results" at bounding box center [397, 81] width 696 height 35
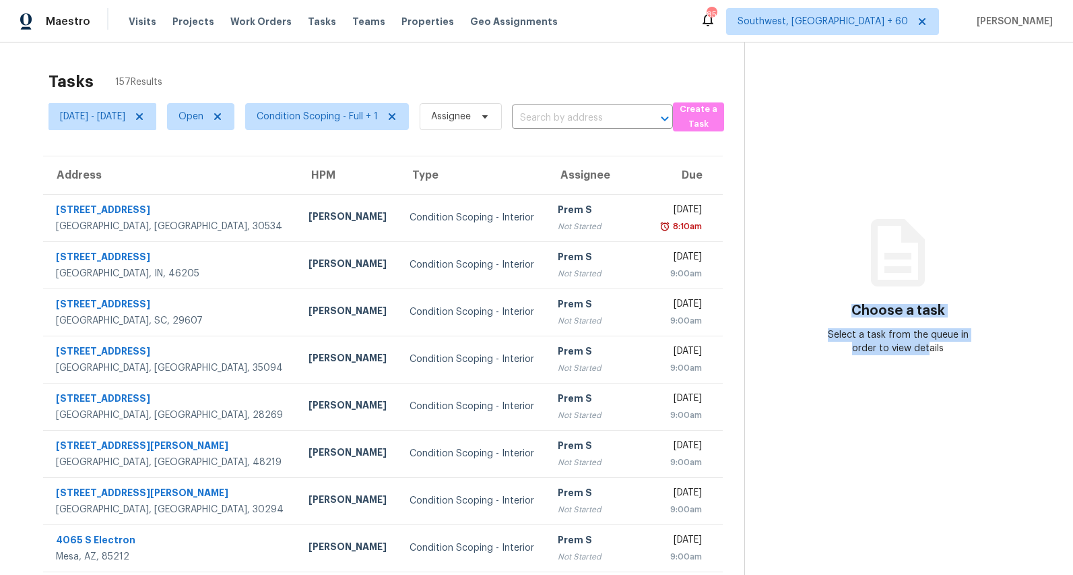
drag, startPoint x: 861, startPoint y: 315, endPoint x: 936, endPoint y: 347, distance: 81.8
click at [936, 346] on div "Choose a task Select a task from the queue in order to view details" at bounding box center [898, 300] width 307 height 110
click at [936, 347] on div "Select a task from the queue in order to view details" at bounding box center [899, 341] width 154 height 27
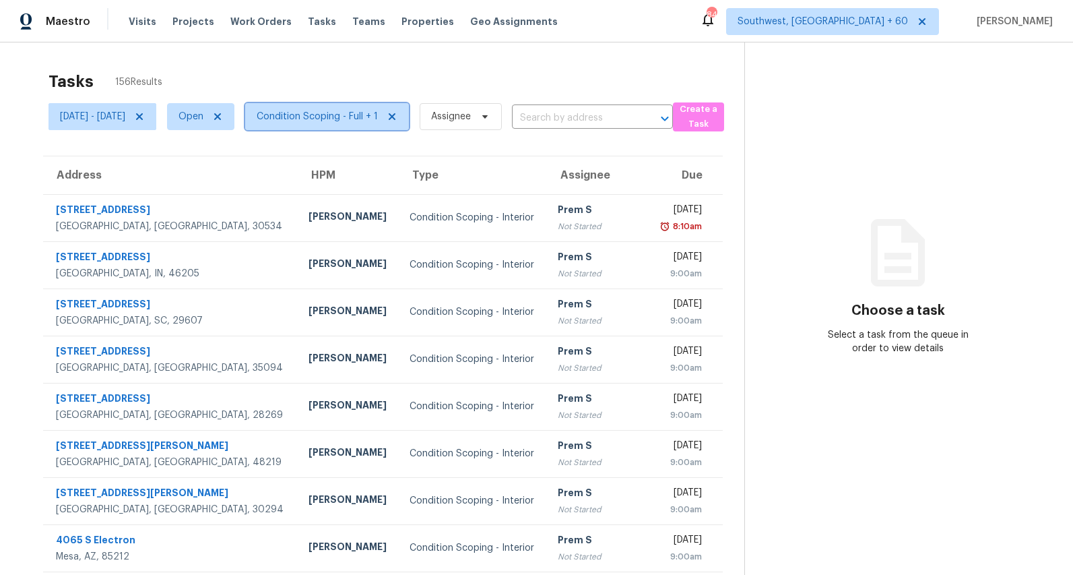
click at [344, 117] on span "Condition Scoping - Full + 1" at bounding box center [317, 116] width 121 height 13
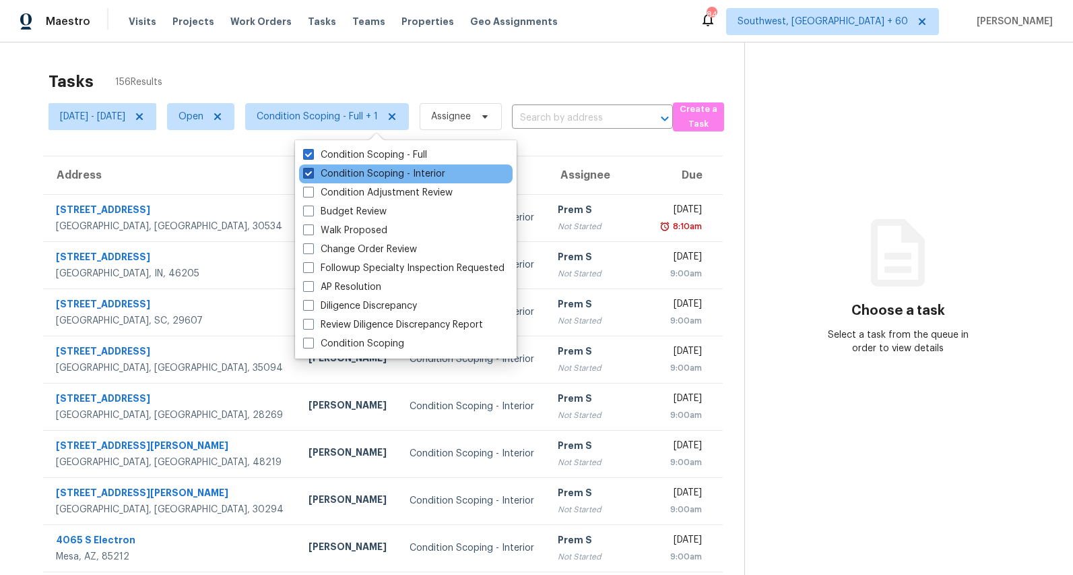
click at [333, 170] on label "Condition Scoping - Interior" at bounding box center [374, 173] width 142 height 13
click at [312, 170] on input "Condition Scoping - Interior" at bounding box center [307, 171] width 9 height 9
checkbox input "false"
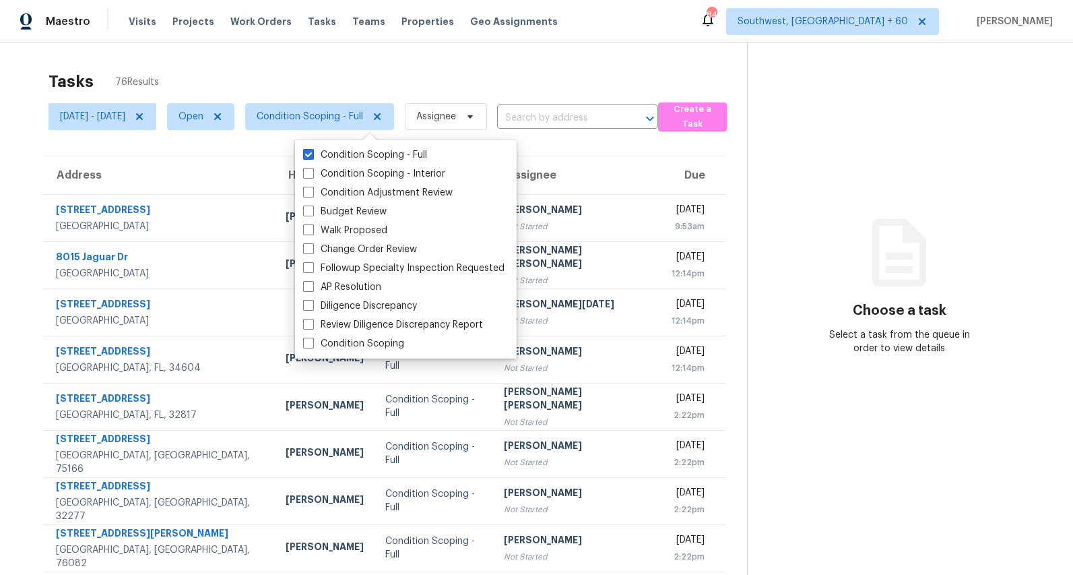
click at [329, 76] on div "Tasks 76 Results" at bounding box center [398, 81] width 699 height 35
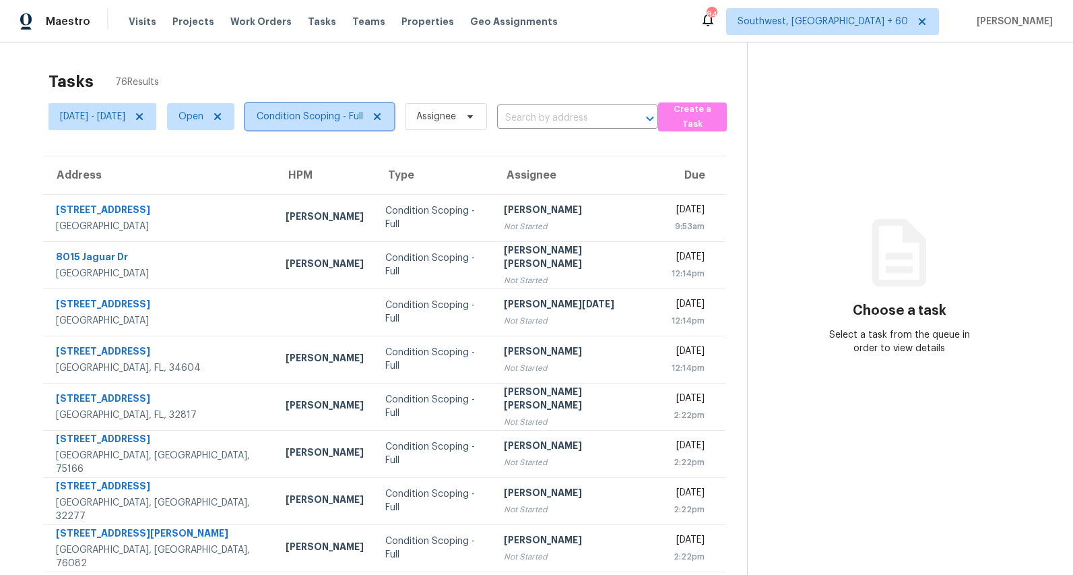
click at [328, 117] on span "Condition Scoping - Full" at bounding box center [310, 116] width 106 height 13
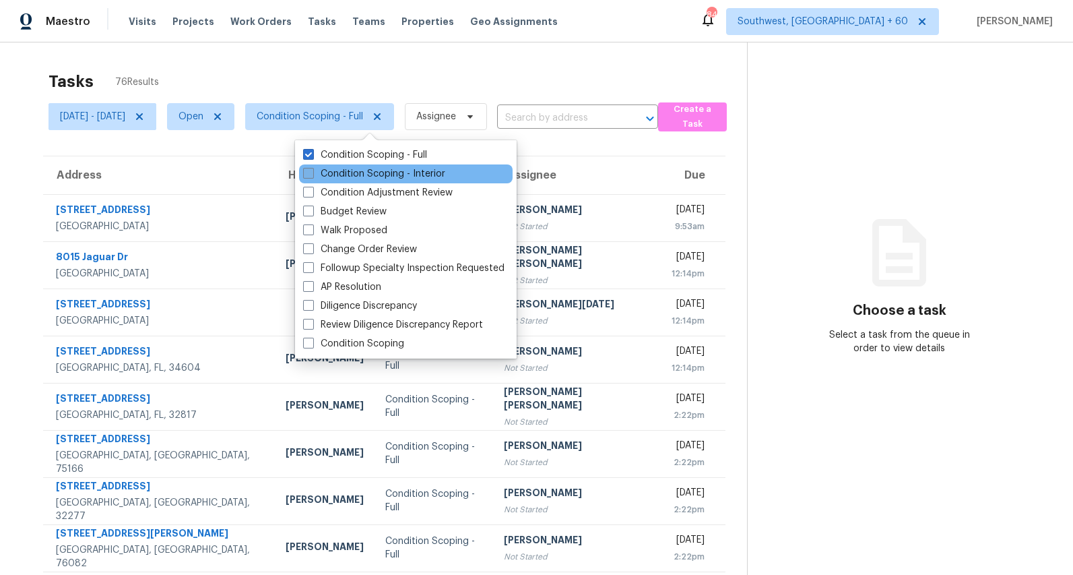
click at [319, 170] on label "Condition Scoping - Interior" at bounding box center [374, 173] width 142 height 13
click at [312, 170] on input "Condition Scoping - Interior" at bounding box center [307, 171] width 9 height 9
checkbox input "true"
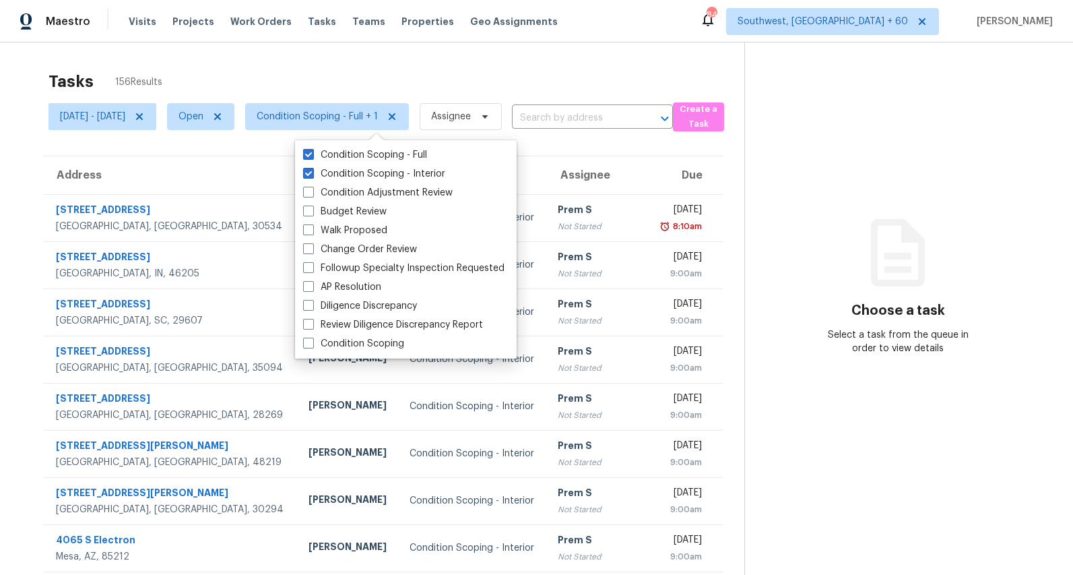
click at [335, 67] on div "Tasks 156 Results" at bounding box center [397, 81] width 696 height 35
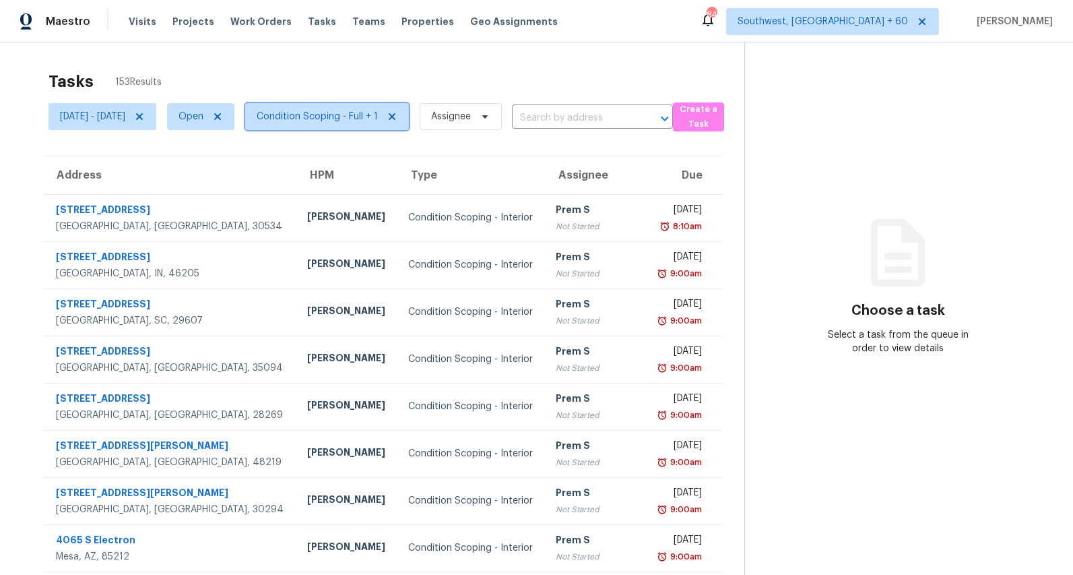
click at [372, 121] on span "Condition Scoping - Full + 1" at bounding box center [317, 116] width 121 height 13
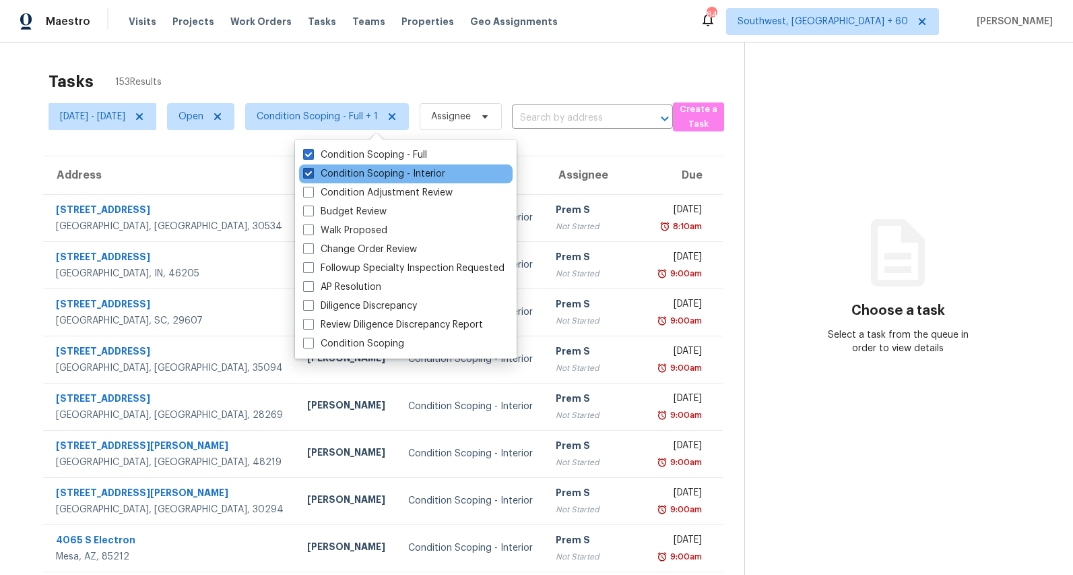
click at [341, 178] on label "Condition Scoping - Interior" at bounding box center [374, 173] width 142 height 13
click at [312, 176] on input "Condition Scoping - Interior" at bounding box center [307, 171] width 9 height 9
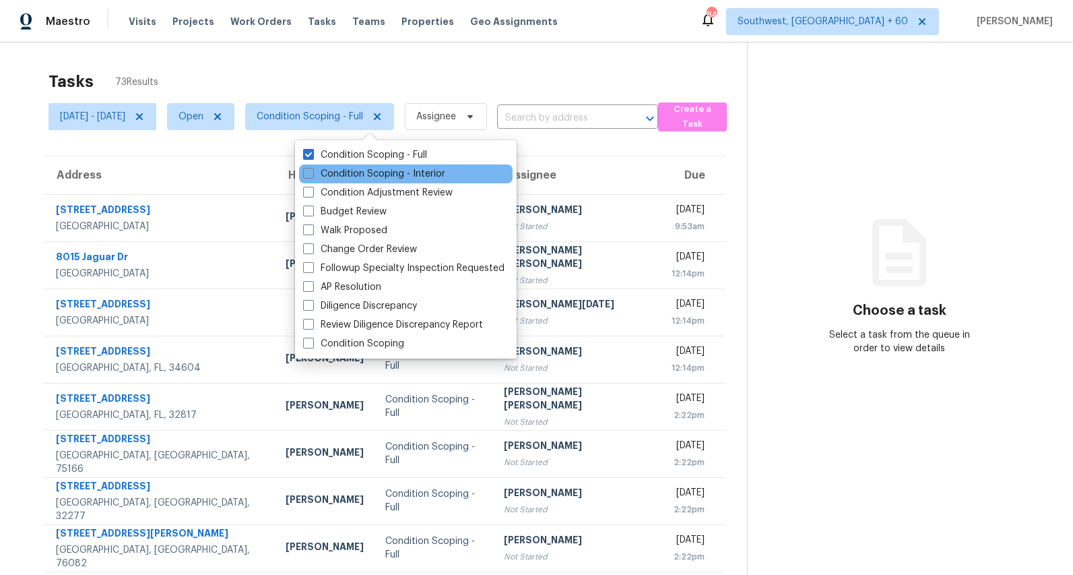
click at [331, 177] on label "Condition Scoping - Interior" at bounding box center [374, 173] width 142 height 13
click at [312, 176] on input "Condition Scoping - Interior" at bounding box center [307, 171] width 9 height 9
checkbox input "true"
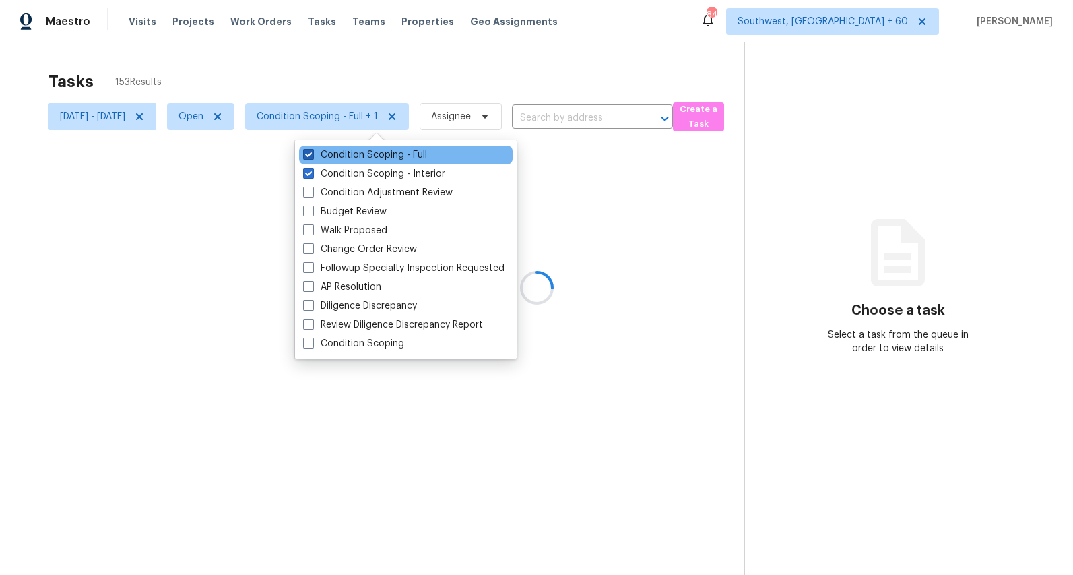
click at [334, 154] on label "Condition Scoping - Full" at bounding box center [365, 154] width 124 height 13
click at [312, 154] on input "Condition Scoping - Full" at bounding box center [307, 152] width 9 height 9
checkbox input "false"
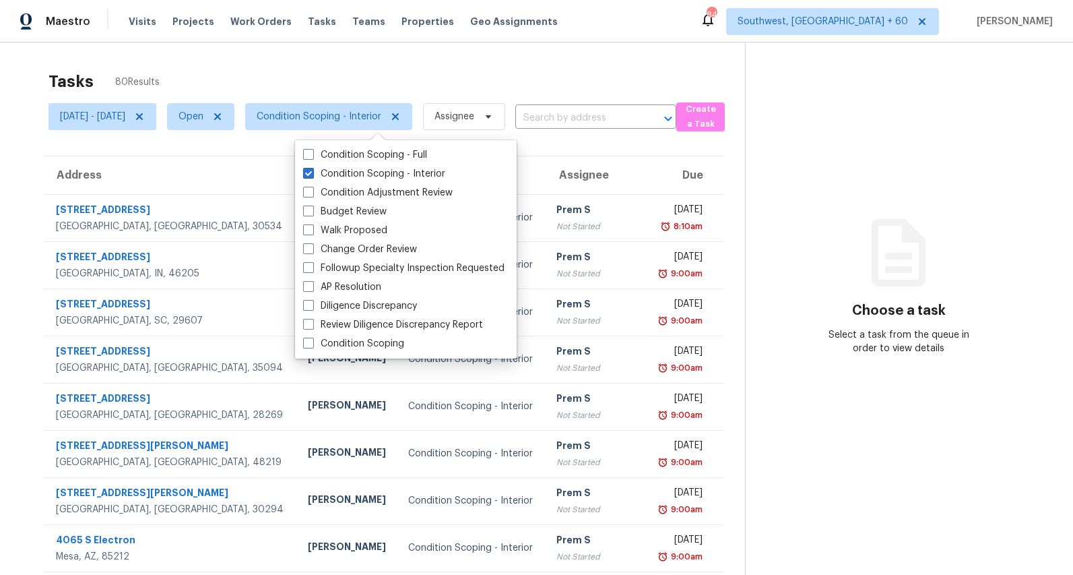
click at [317, 61] on div "Tasks 80 Results Mon, Aug 25 - Tue, Aug 26 Open Condition Scoping - Interior As…" at bounding box center [536, 372] width 1073 height 660
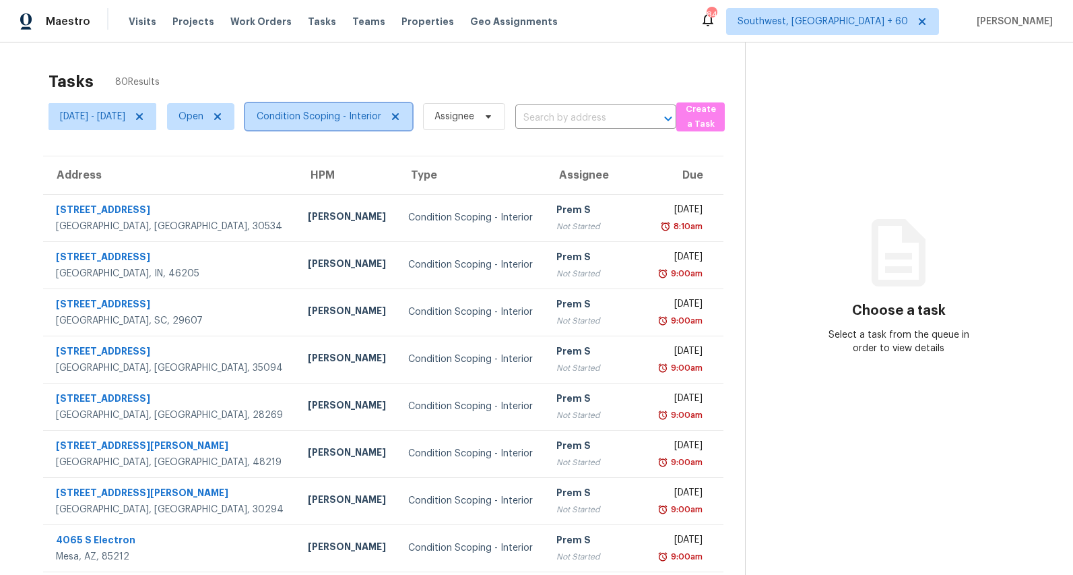
click at [338, 118] on span "Condition Scoping - Interior" at bounding box center [319, 116] width 125 height 13
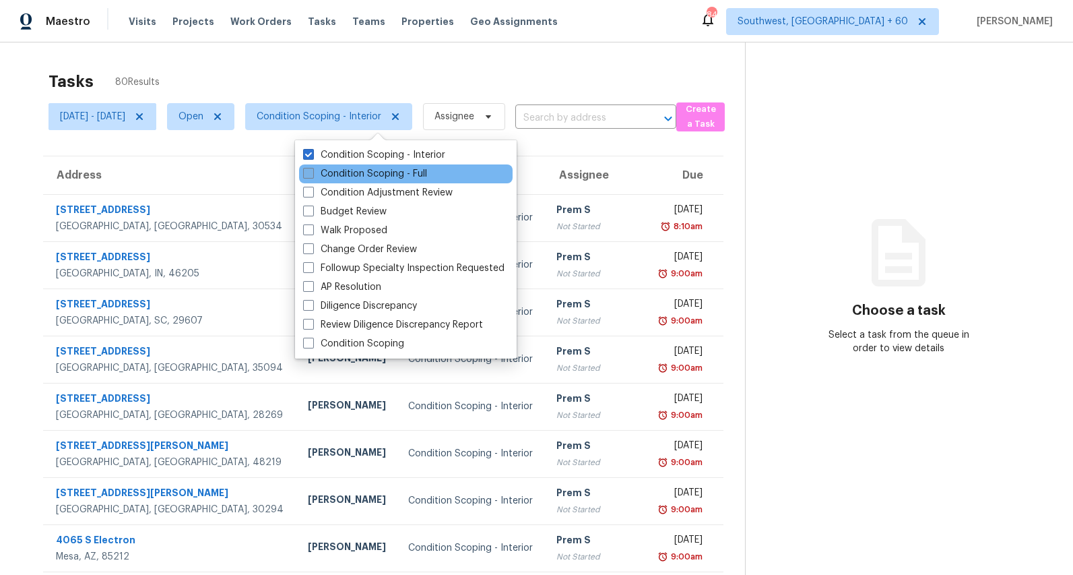
click at [339, 169] on label "Condition Scoping - Full" at bounding box center [365, 173] width 124 height 13
click at [312, 169] on input "Condition Scoping - Full" at bounding box center [307, 171] width 9 height 9
checkbox input "true"
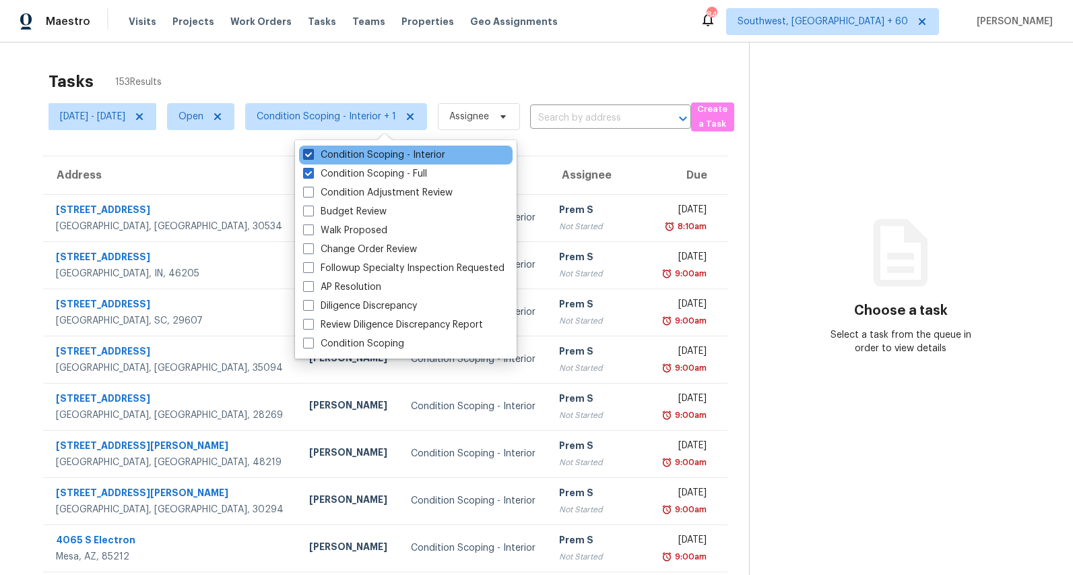
click at [340, 155] on label "Condition Scoping - Interior" at bounding box center [374, 154] width 142 height 13
click at [312, 155] on input "Condition Scoping - Interior" at bounding box center [307, 152] width 9 height 9
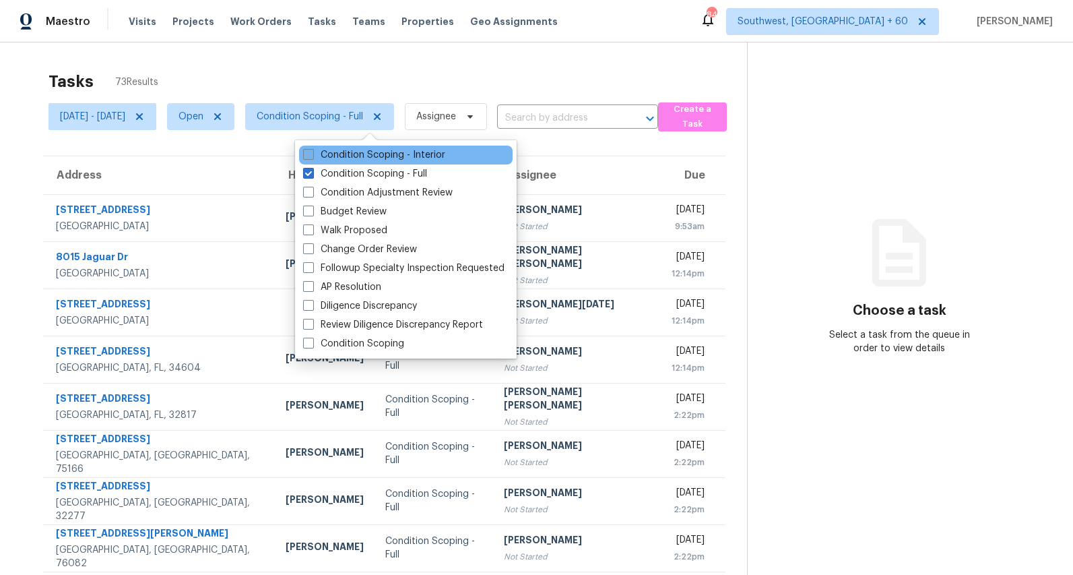
click at [340, 155] on label "Condition Scoping - Interior" at bounding box center [374, 154] width 142 height 13
click at [312, 155] on input "Condition Scoping - Interior" at bounding box center [307, 152] width 9 height 9
checkbox input "true"
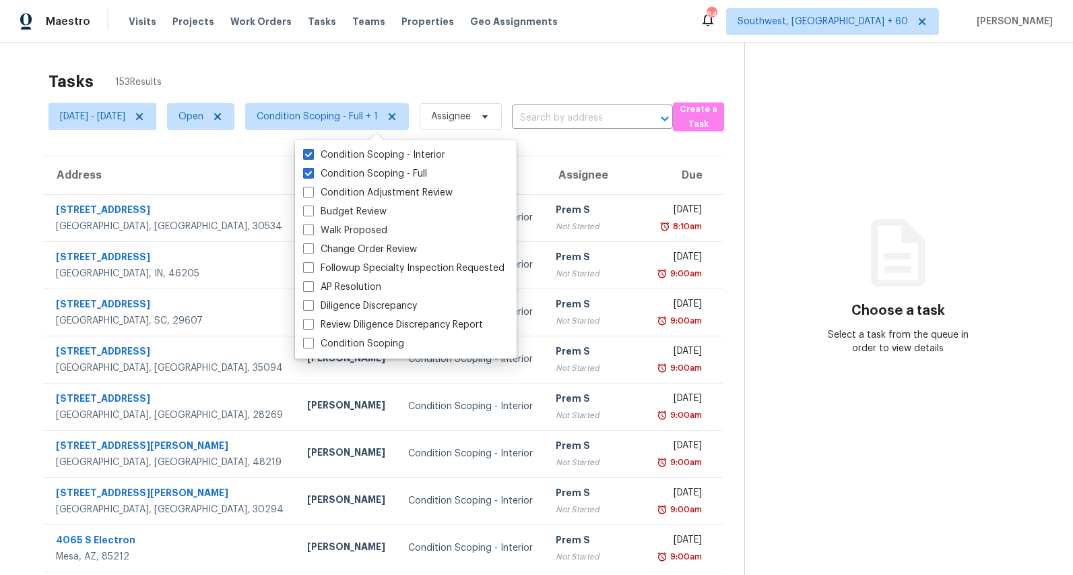
click at [326, 63] on div "Tasks 153 Results Mon, Aug 25 - Tue, Aug 26 Open Condition Scoping - Full + 1 A…" at bounding box center [536, 372] width 1073 height 660
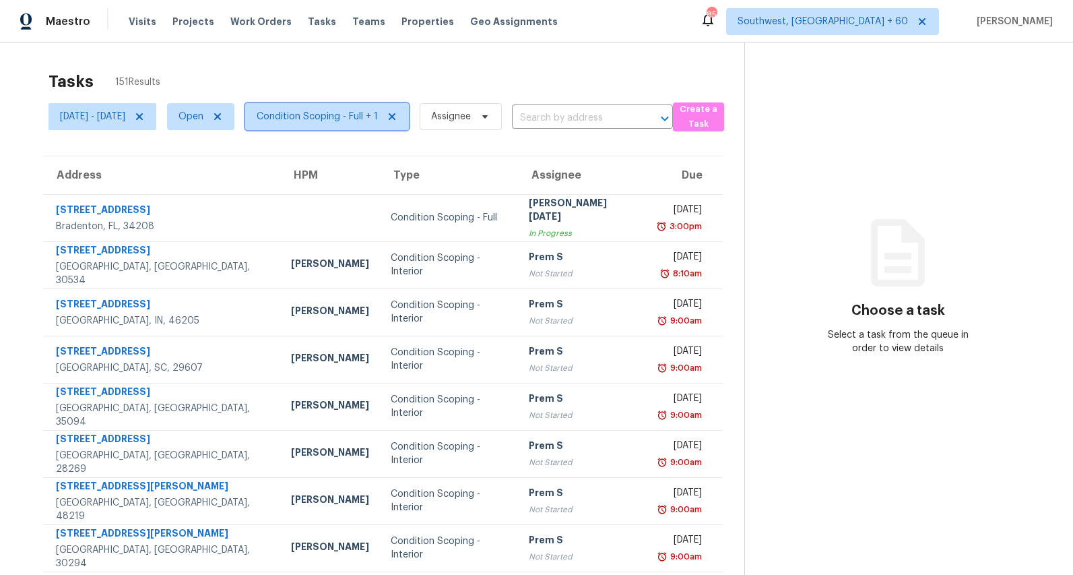
click at [376, 127] on span "Condition Scoping - Full + 1" at bounding box center [327, 116] width 164 height 27
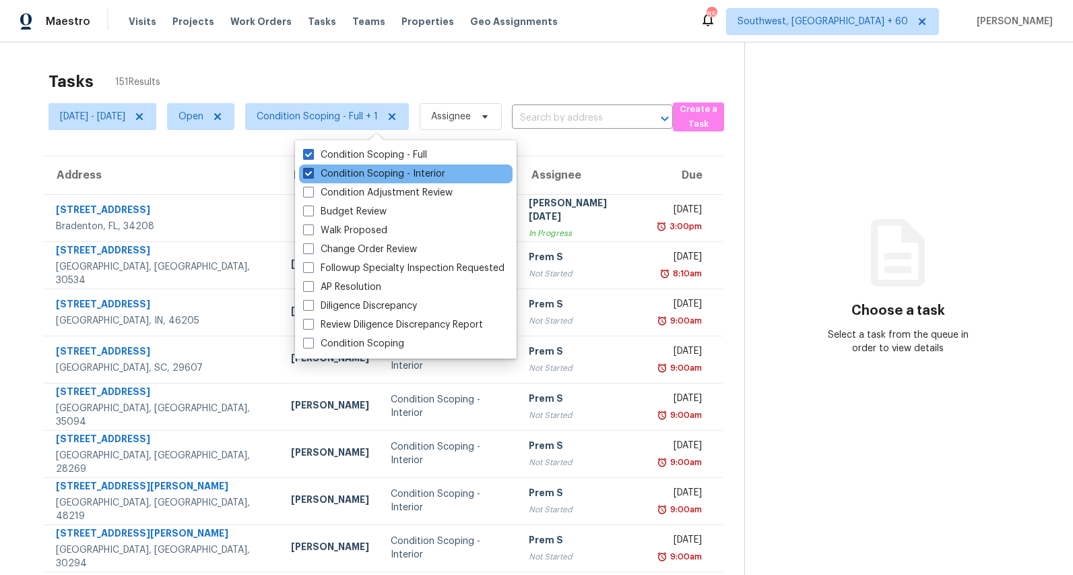
click at [361, 174] on label "Condition Scoping - Interior" at bounding box center [374, 173] width 142 height 13
click at [312, 174] on input "Condition Scoping - Interior" at bounding box center [307, 171] width 9 height 9
checkbox input "false"
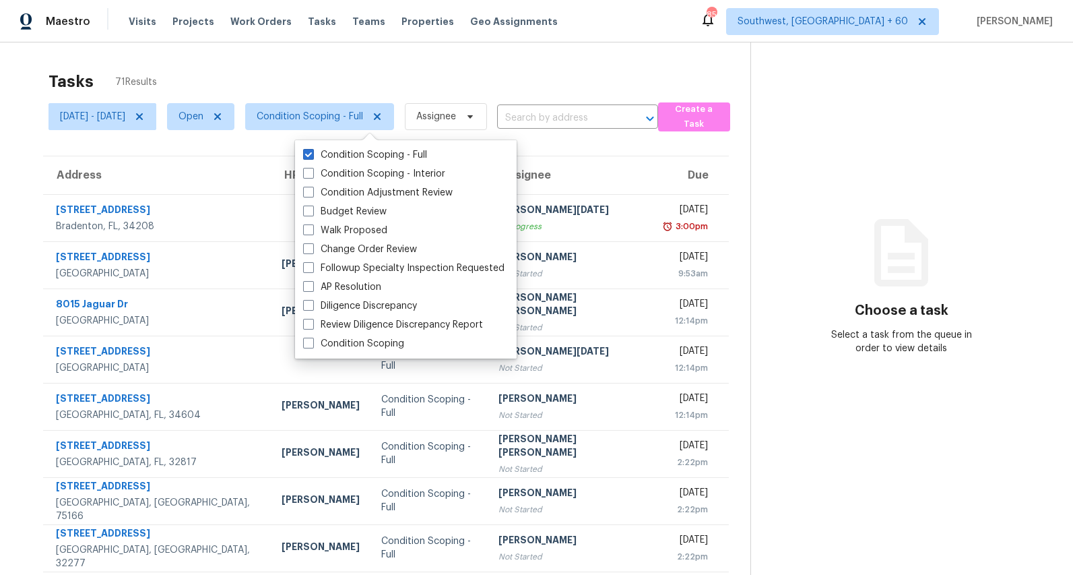
click at [350, 77] on div "Tasks 71 Results" at bounding box center [400, 81] width 702 height 35
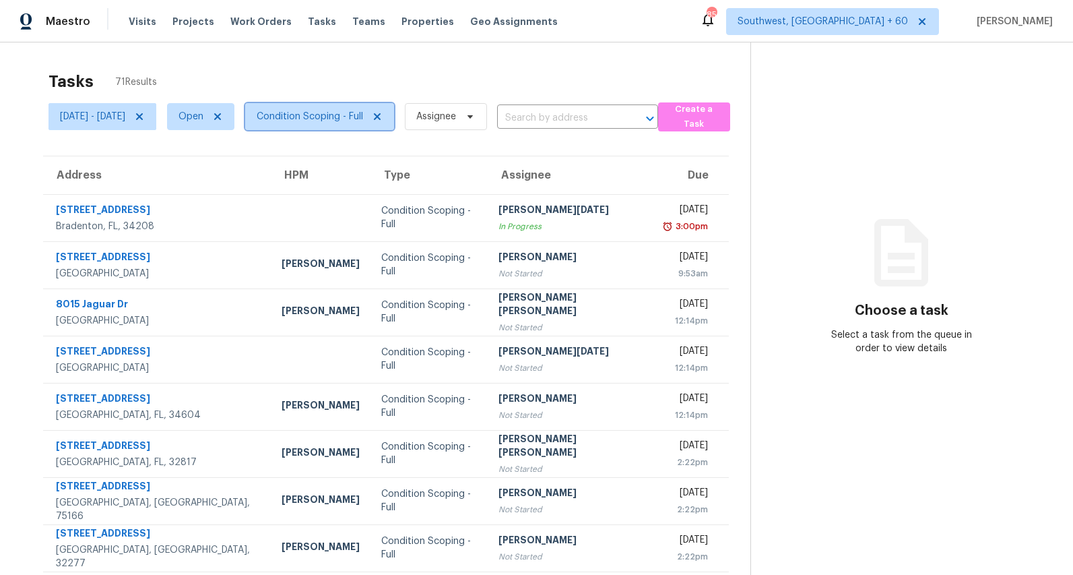
click at [363, 118] on span "Condition Scoping - Full" at bounding box center [310, 116] width 106 height 13
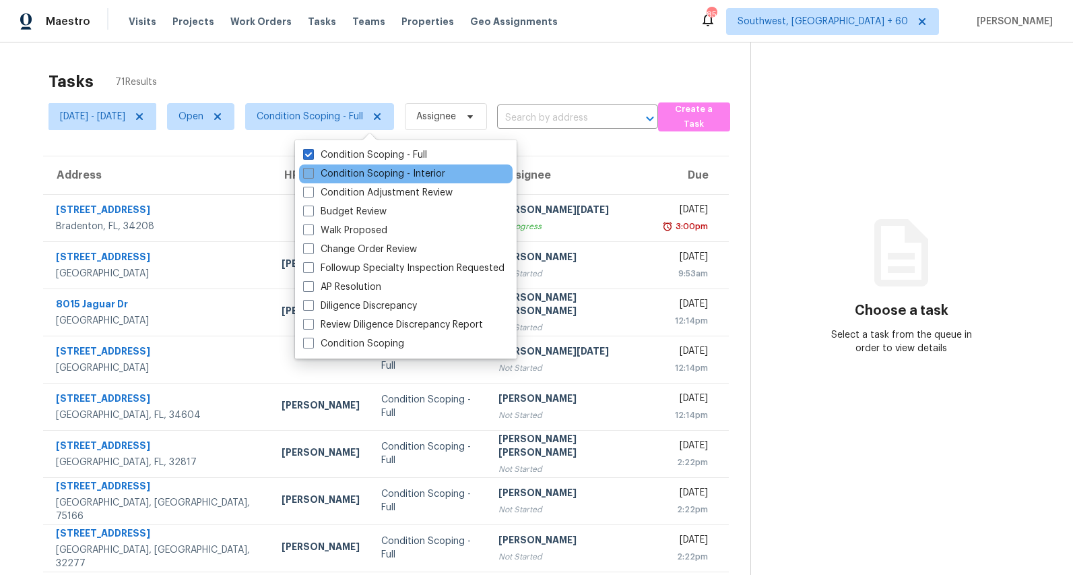
click at [343, 173] on label "Condition Scoping - Interior" at bounding box center [374, 173] width 142 height 13
click at [312, 173] on input "Condition Scoping - Interior" at bounding box center [307, 171] width 9 height 9
checkbox input "true"
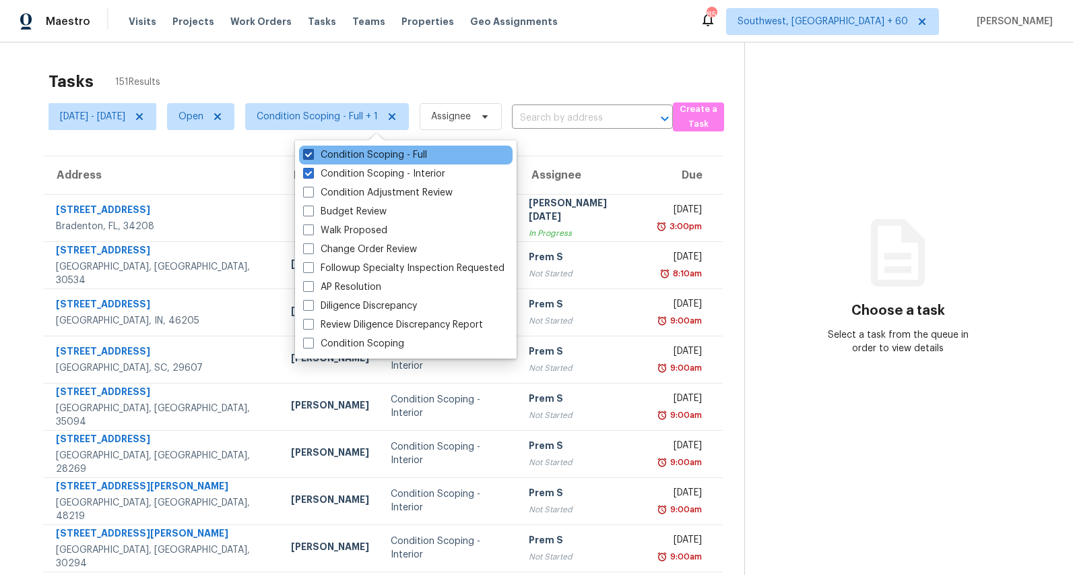
click at [343, 156] on label "Condition Scoping - Full" at bounding box center [365, 154] width 124 height 13
click at [312, 156] on input "Condition Scoping - Full" at bounding box center [307, 152] width 9 height 9
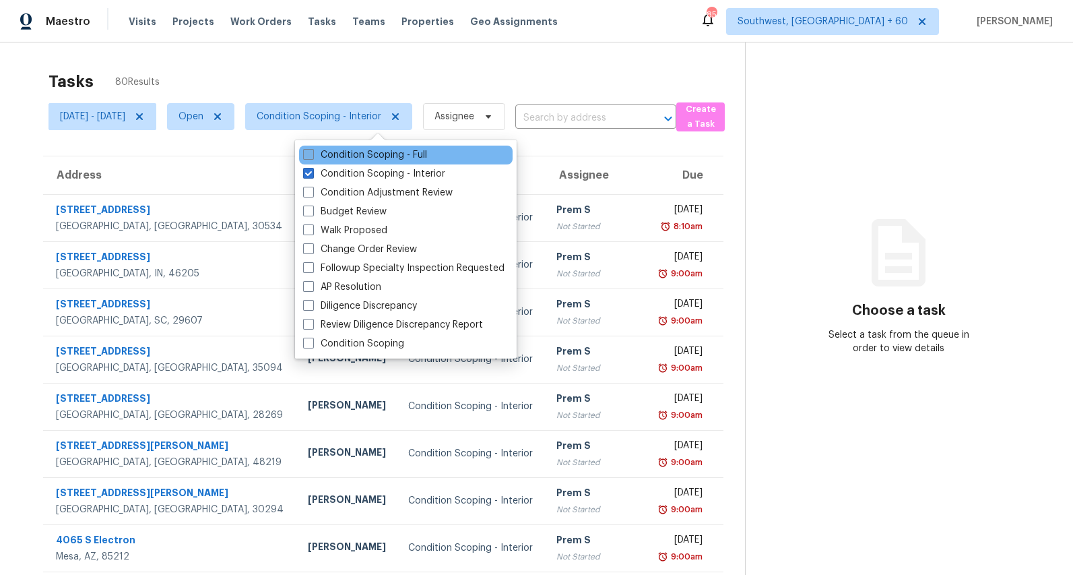
click at [347, 158] on label "Condition Scoping - Full" at bounding box center [365, 154] width 124 height 13
click at [312, 157] on input "Condition Scoping - Full" at bounding box center [307, 152] width 9 height 9
checkbox input "true"
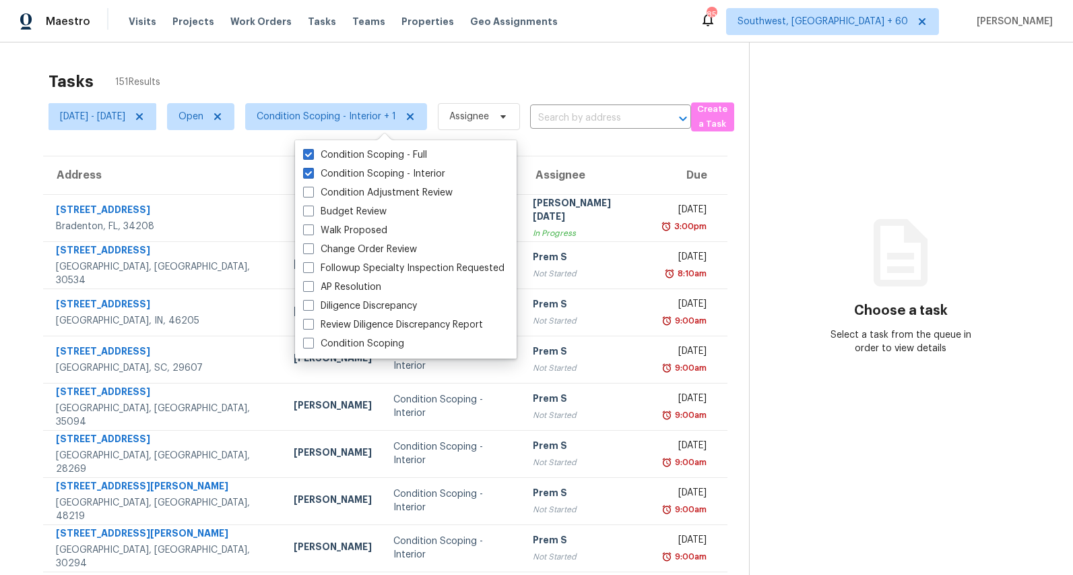
click at [281, 80] on div "Tasks 151 Results" at bounding box center [399, 81] width 701 height 35
